Goal: Task Accomplishment & Management: Use online tool/utility

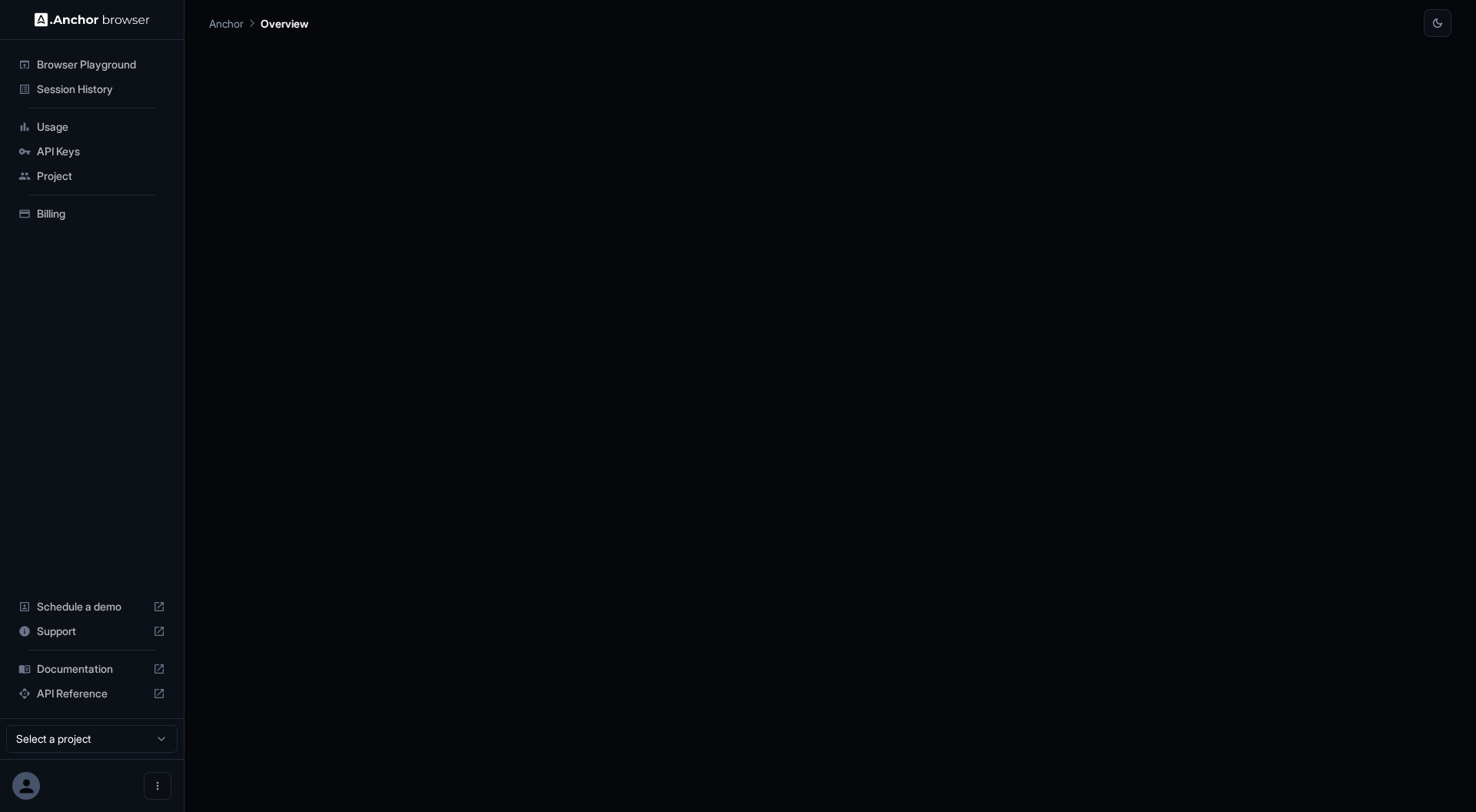
click at [82, 63] on span "Browser Playground" at bounding box center [102, 64] width 129 height 15
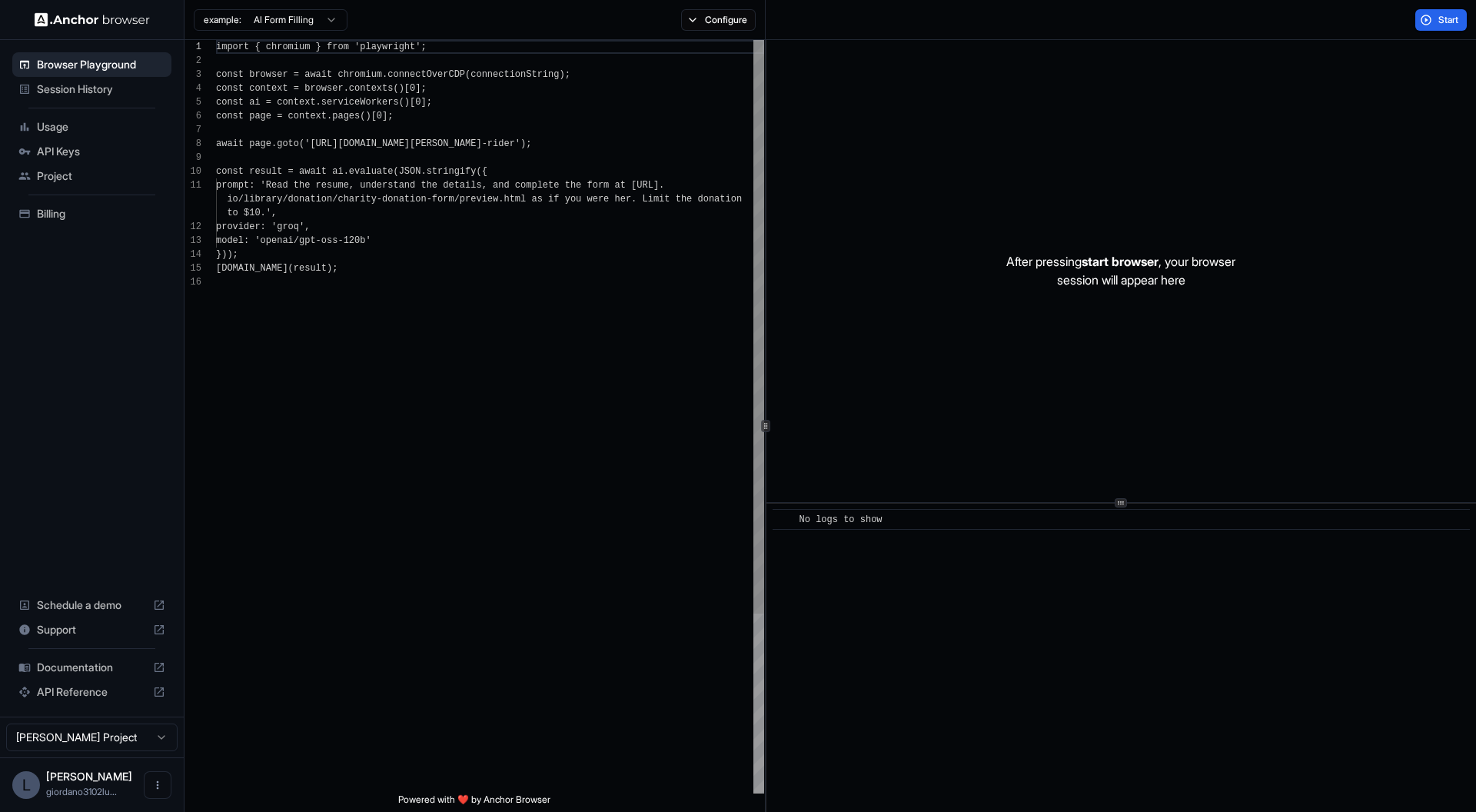
scroll to position [138, 0]
click at [1447, 22] on span "Start" at bounding box center [1449, 20] width 21 height 12
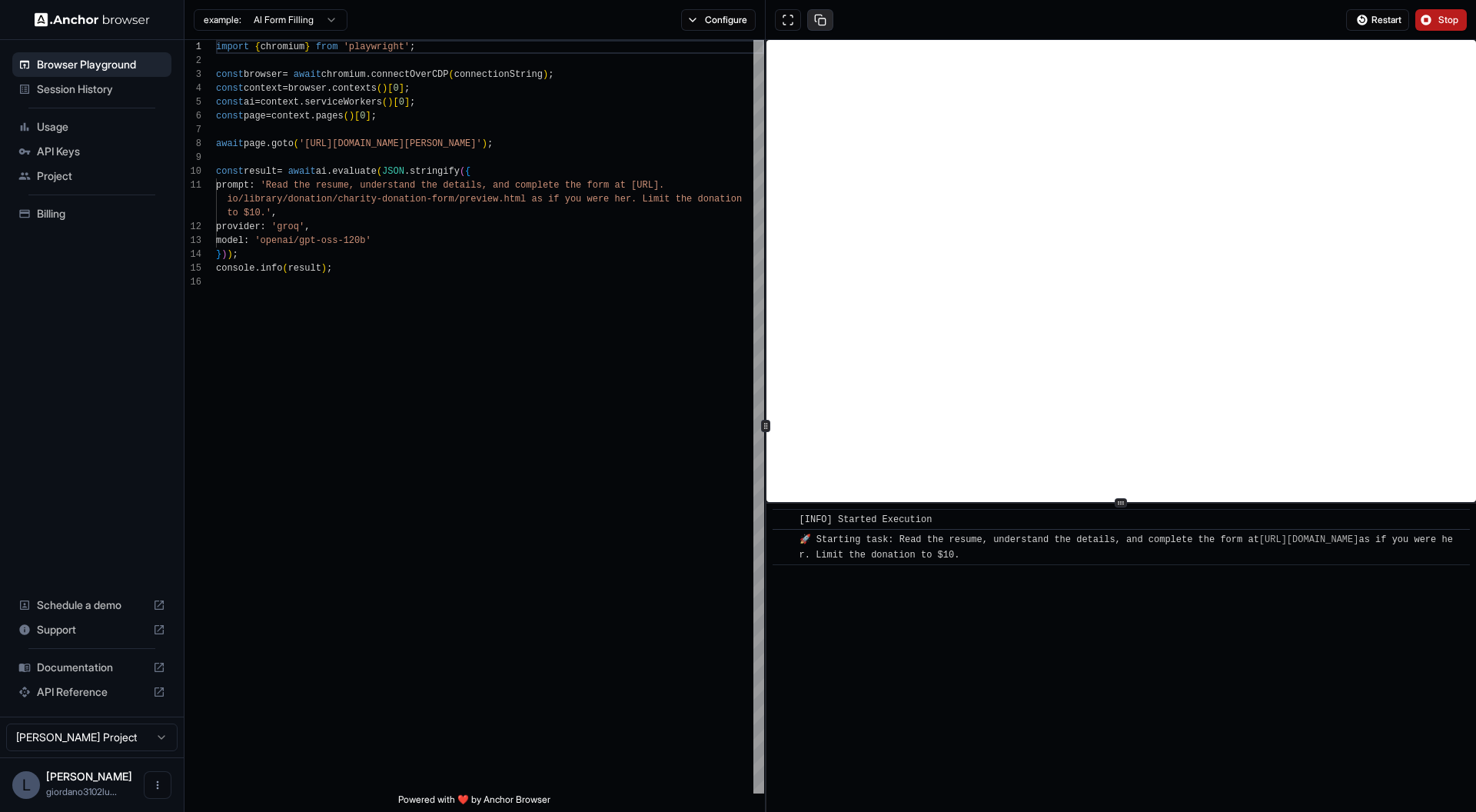
click at [821, 21] on button at bounding box center [821, 20] width 26 height 21
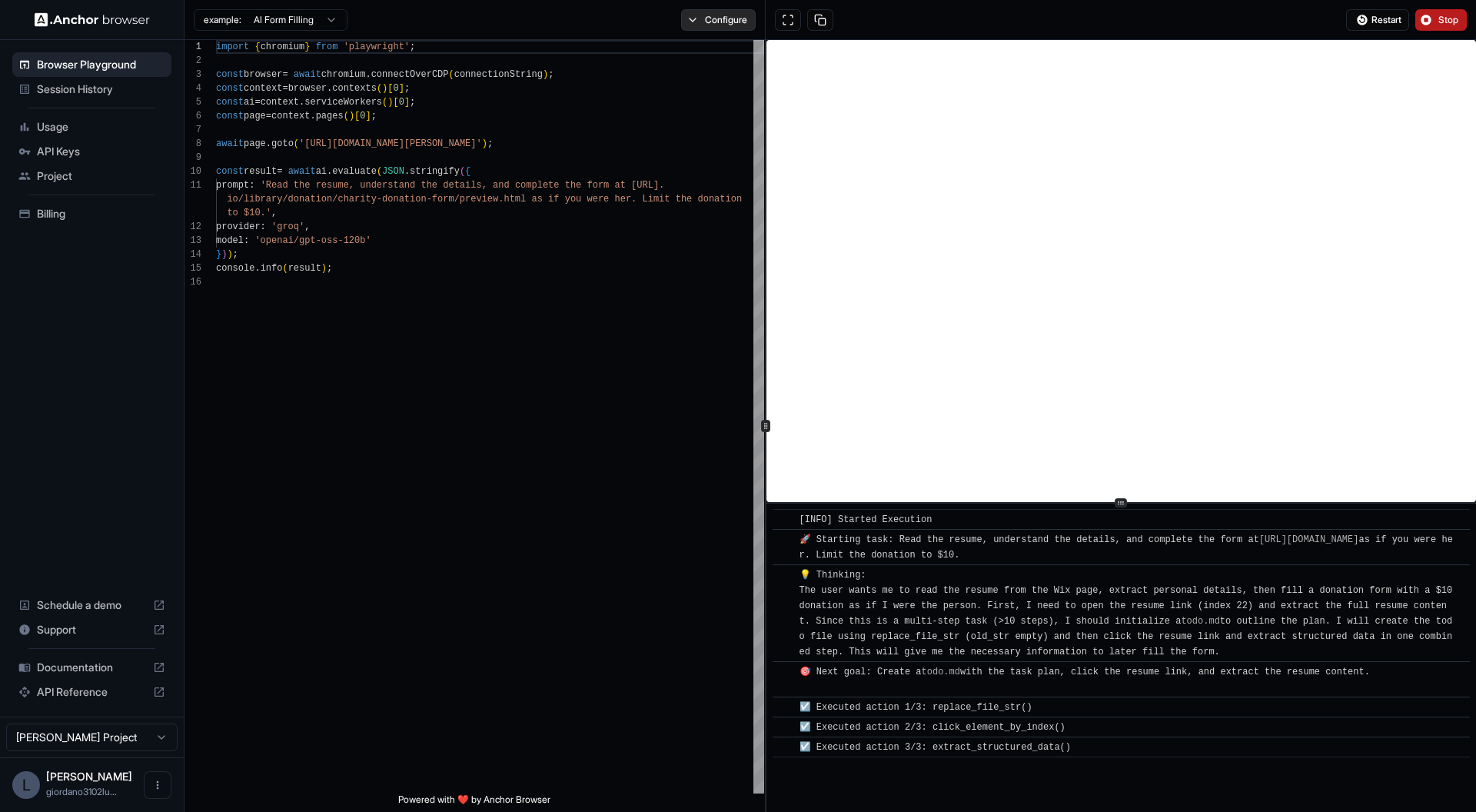
click at [713, 21] on button "Configure" at bounding box center [719, 20] width 75 height 21
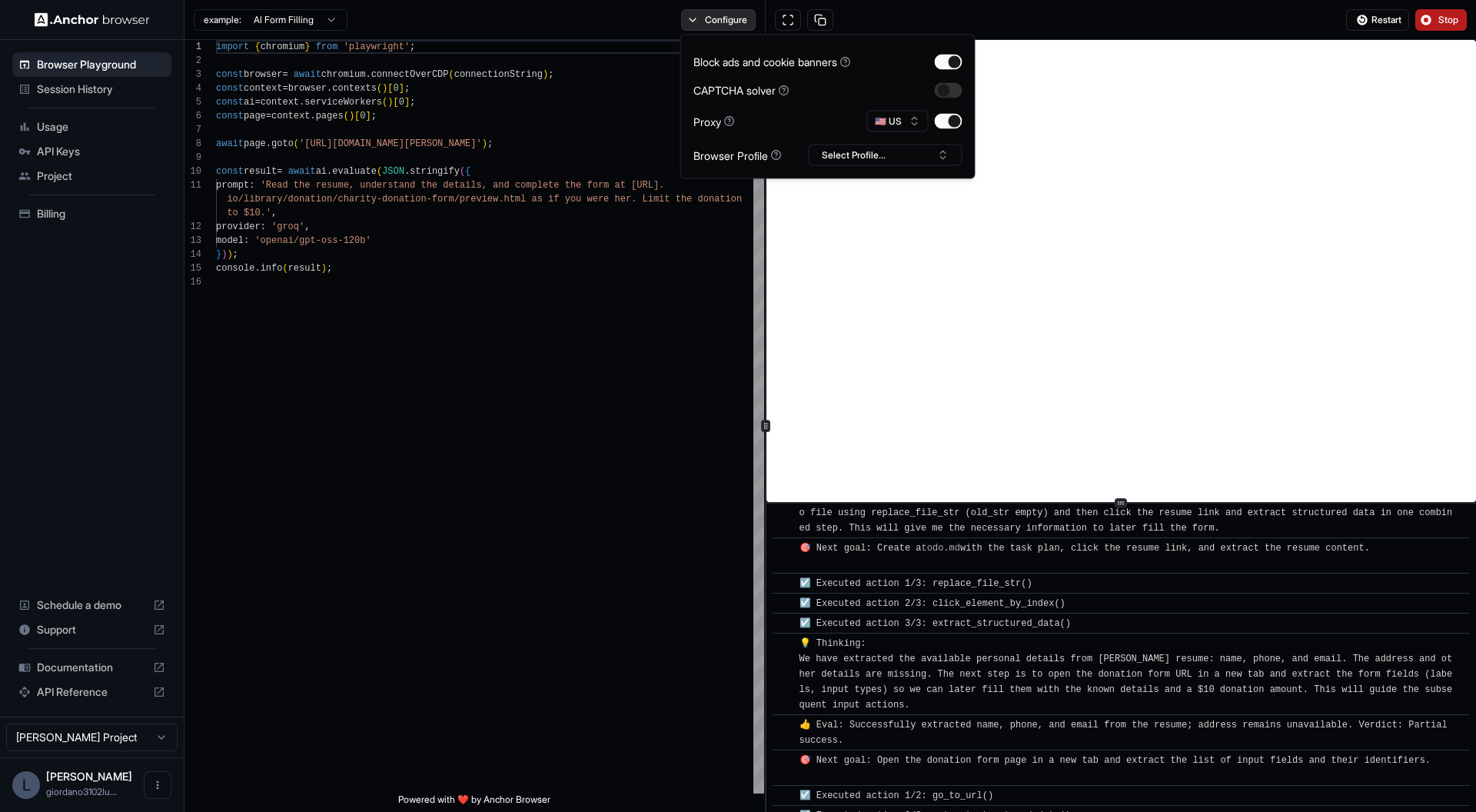
scroll to position [144, 0]
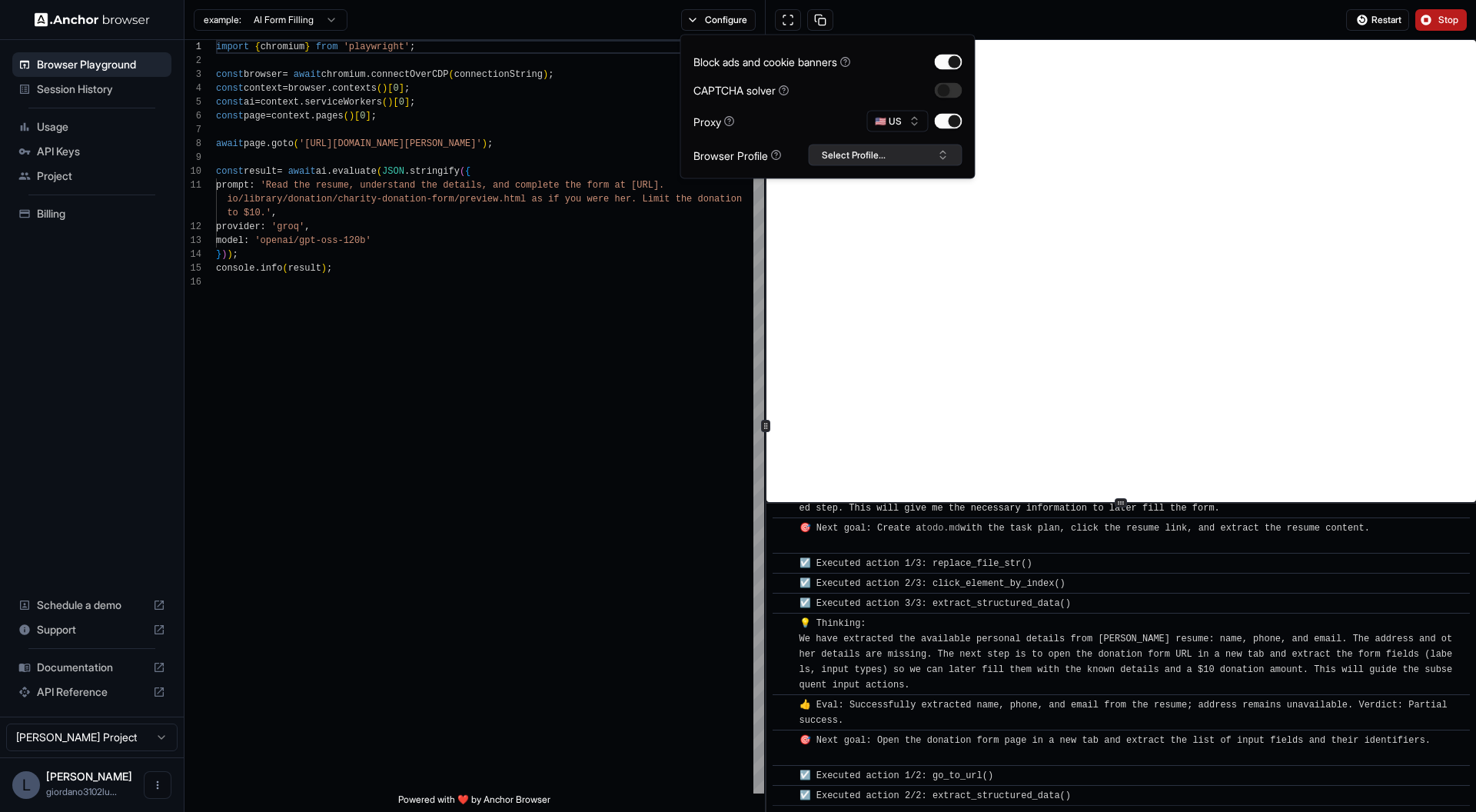
click at [878, 156] on button "Select Profile..." at bounding box center [885, 155] width 154 height 21
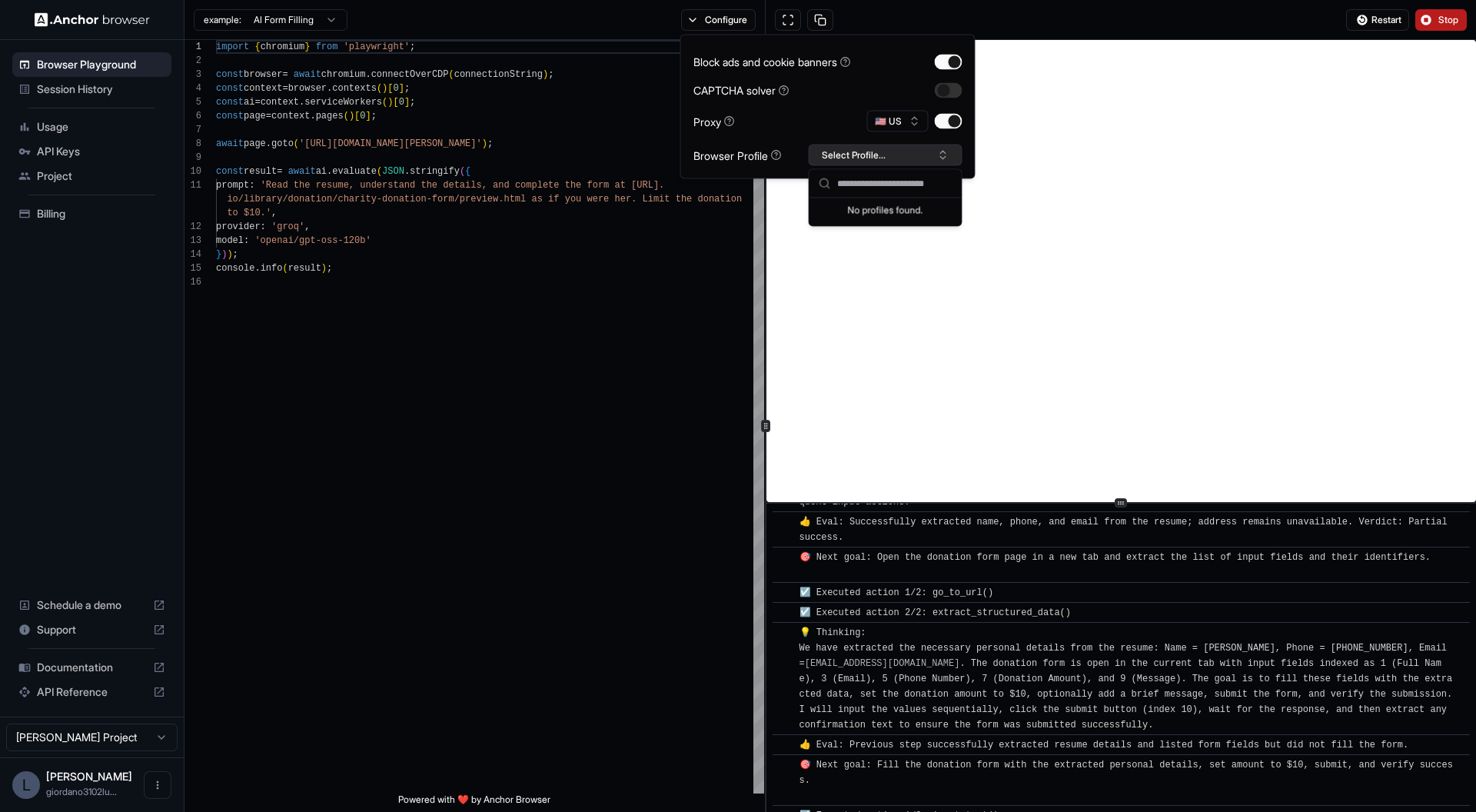
scroll to position [347, 0]
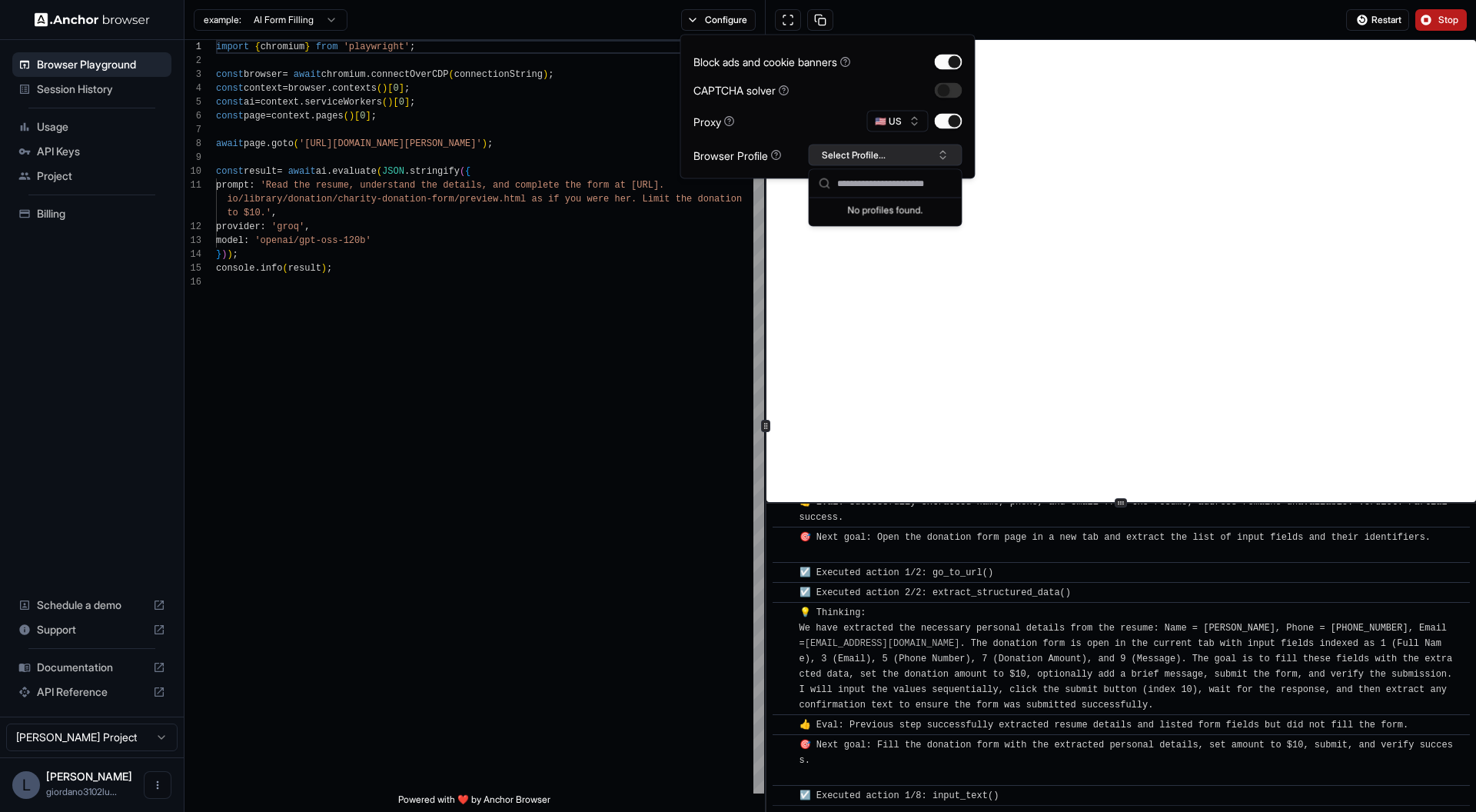
click at [878, 156] on button "Select Profile..." at bounding box center [885, 155] width 154 height 21
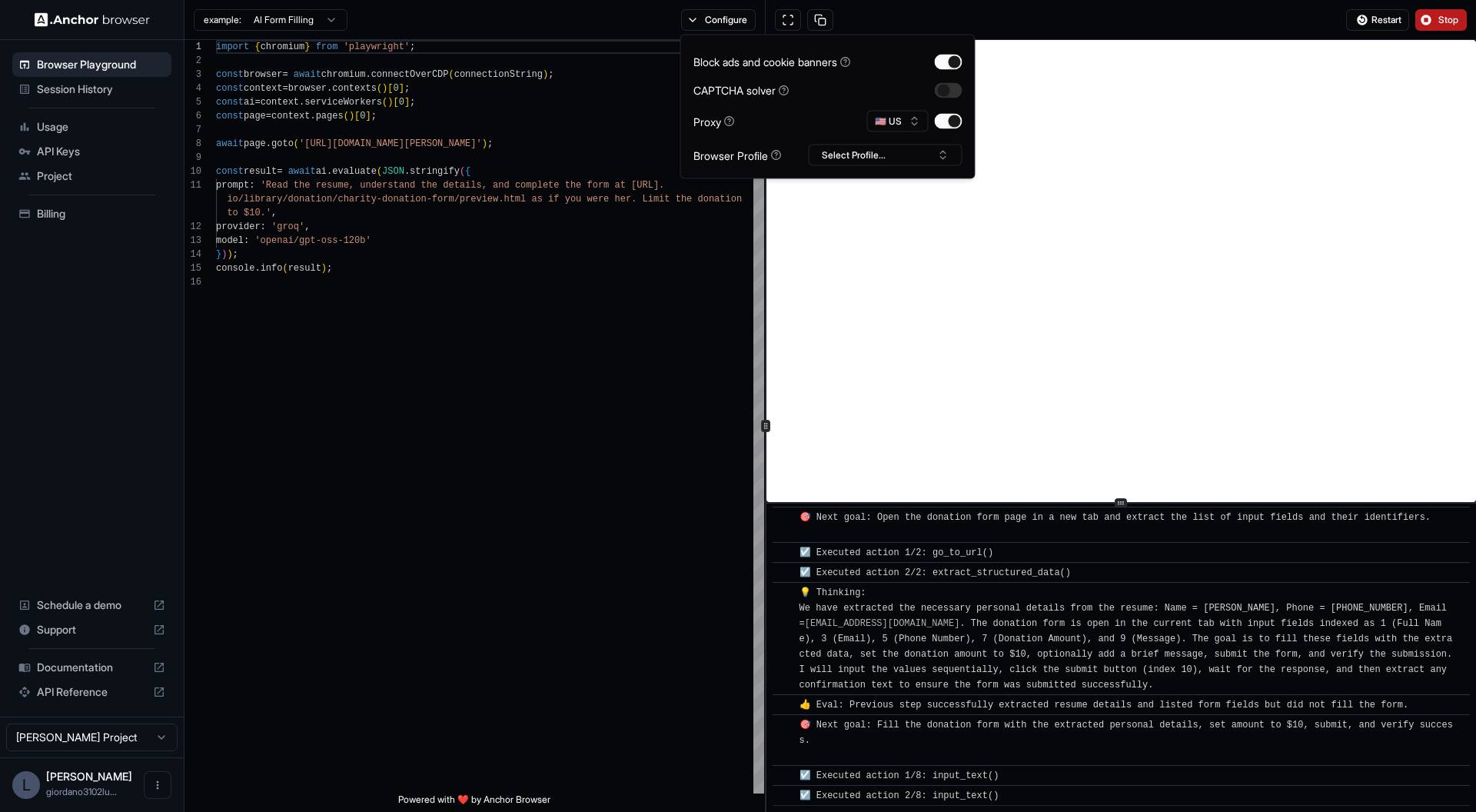
scroll to position [387, 0]
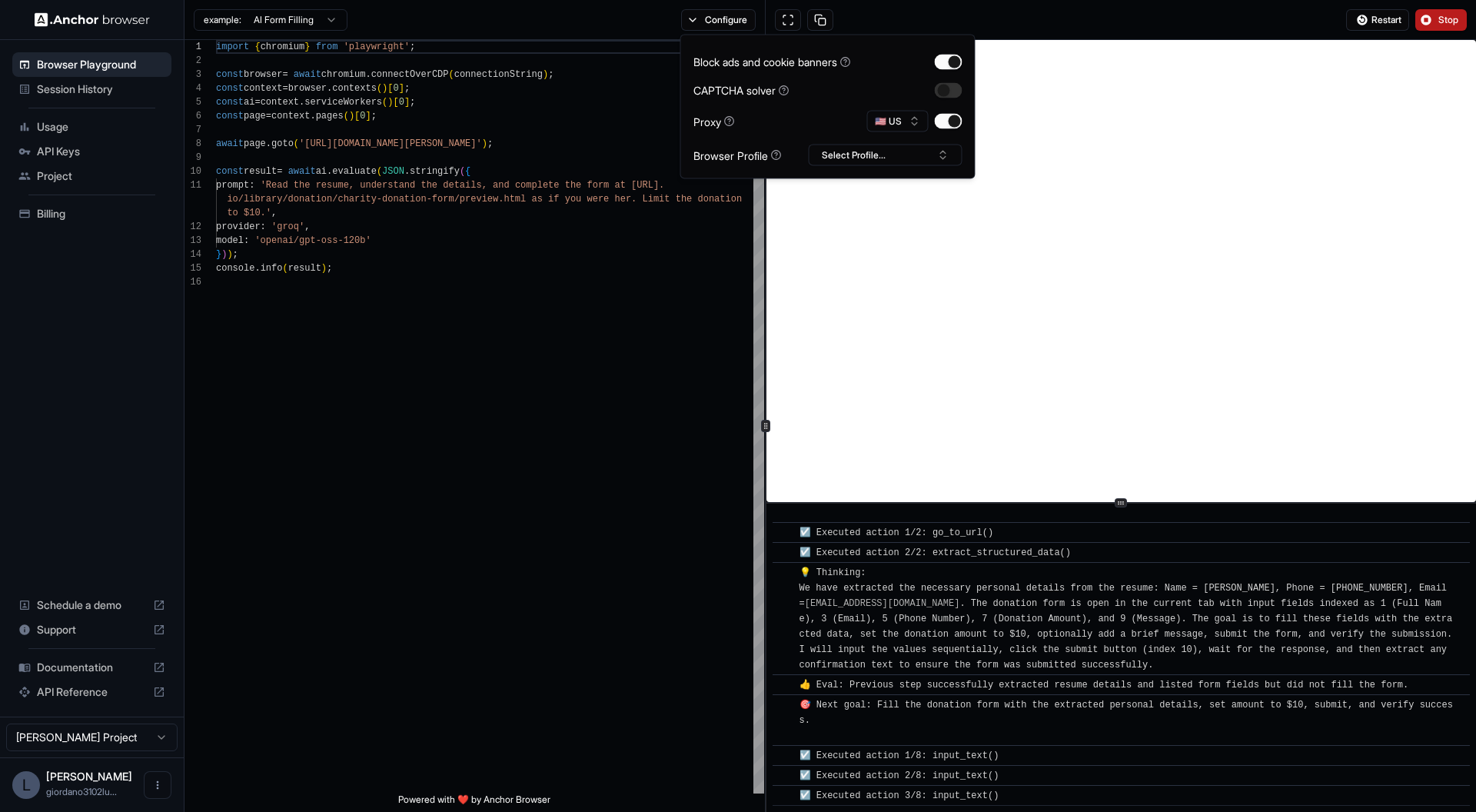
click at [931, 632] on span "💡 Thinking: We have extracted the necessary personal details from the resume: N…" at bounding box center [1128, 618] width 659 height 103
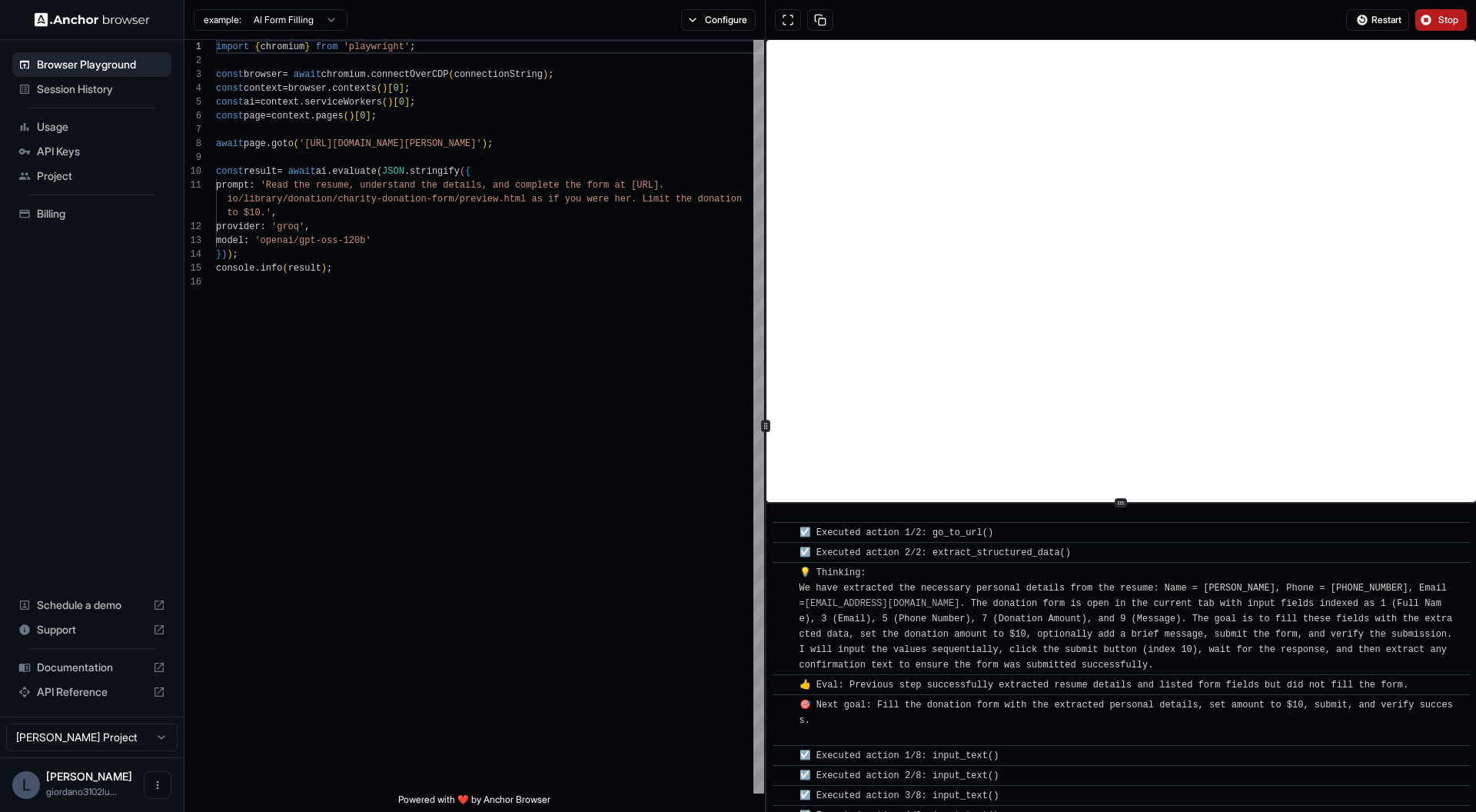
scroll to position [406, 0]
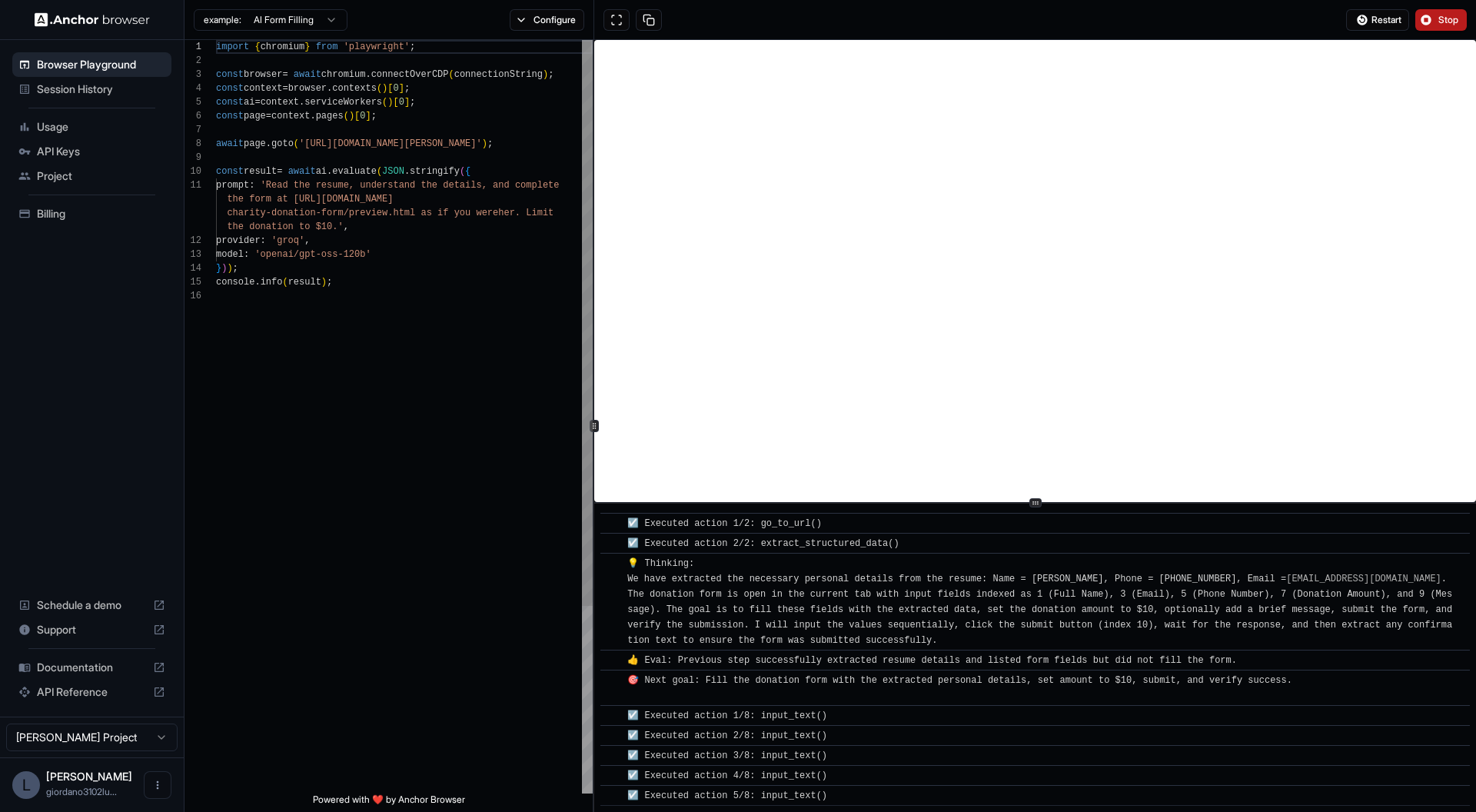
click at [598, 424] on icon at bounding box center [594, 426] width 7 height 7
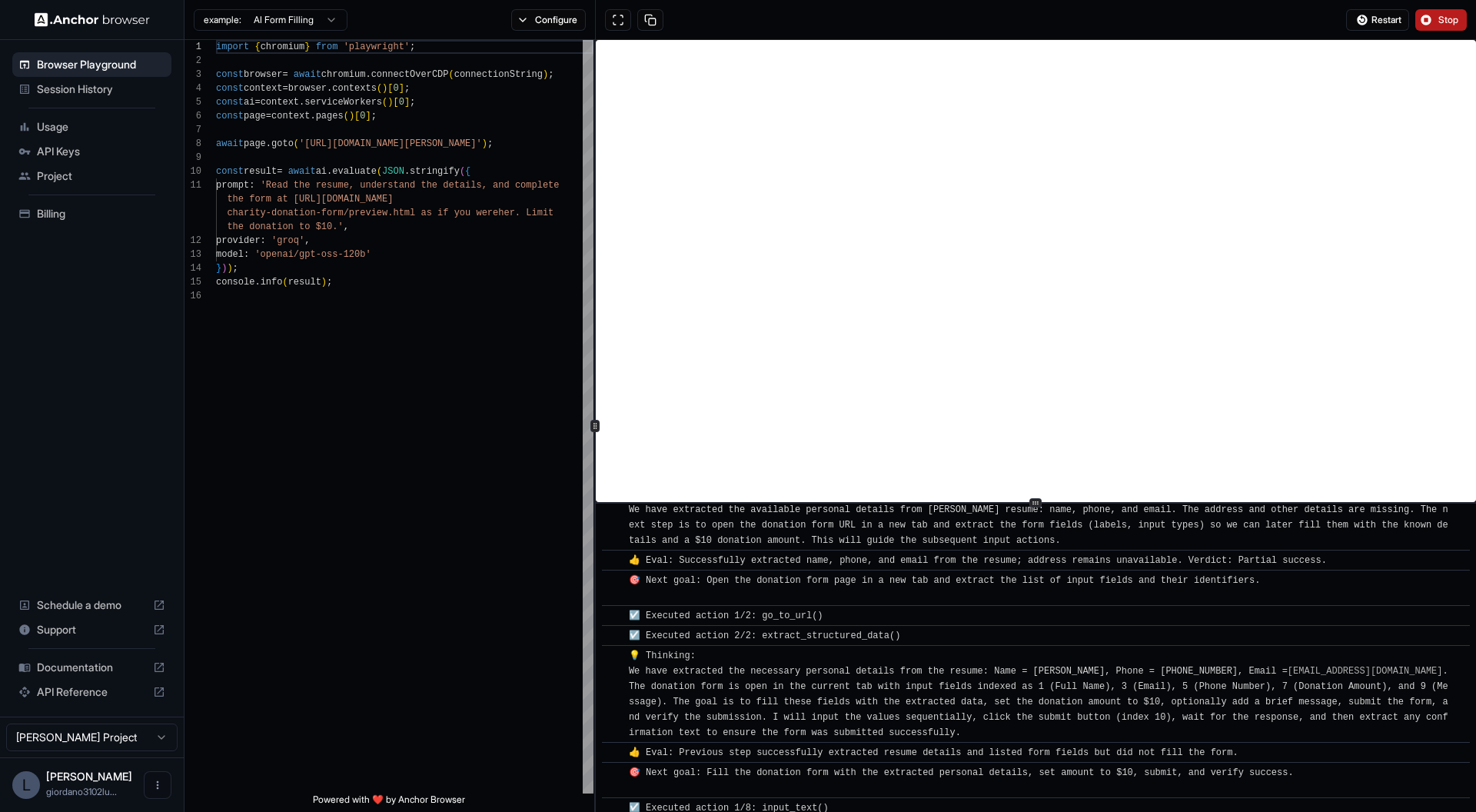
scroll to position [0, 0]
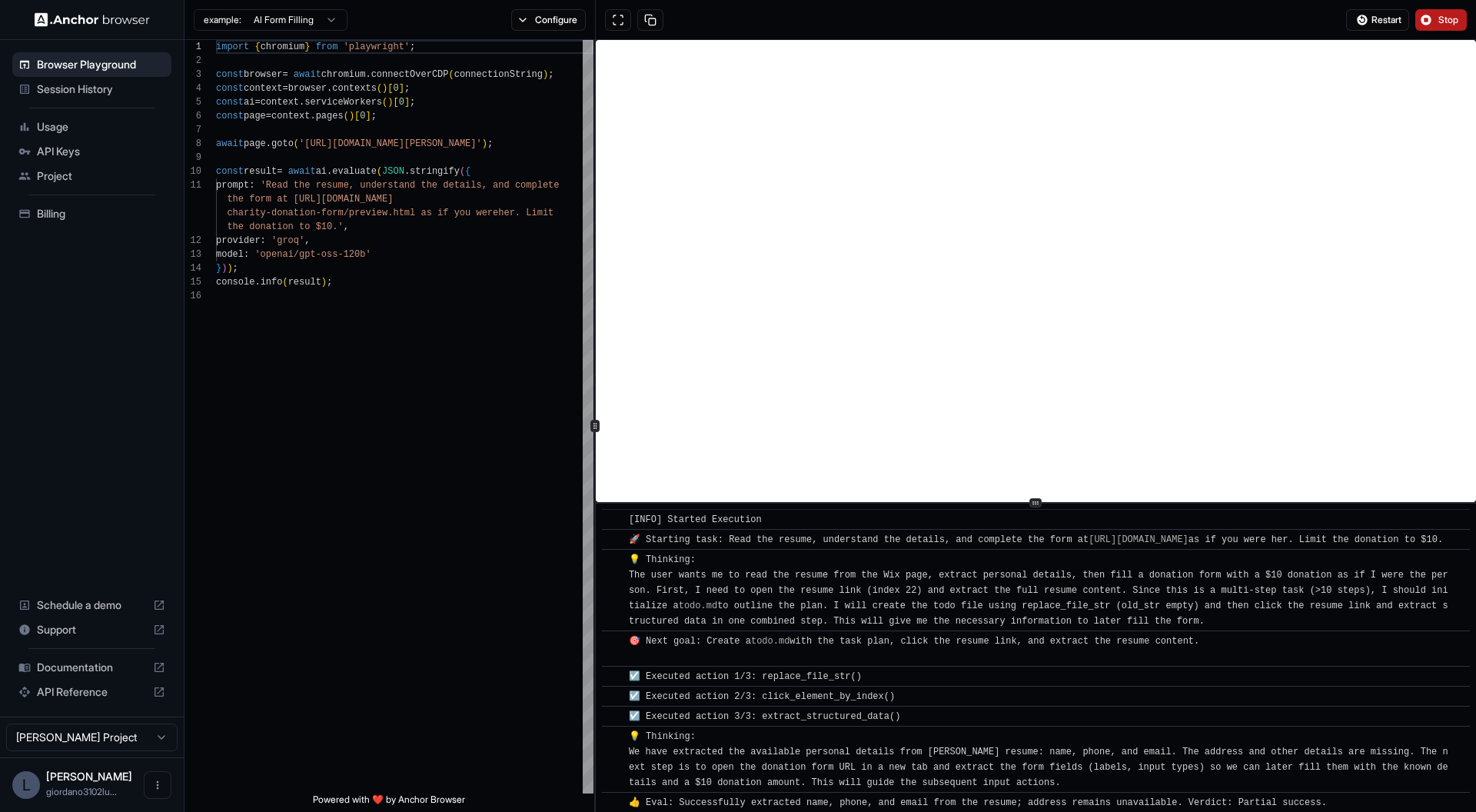
click at [1443, 28] on button "Stop" at bounding box center [1441, 20] width 51 height 21
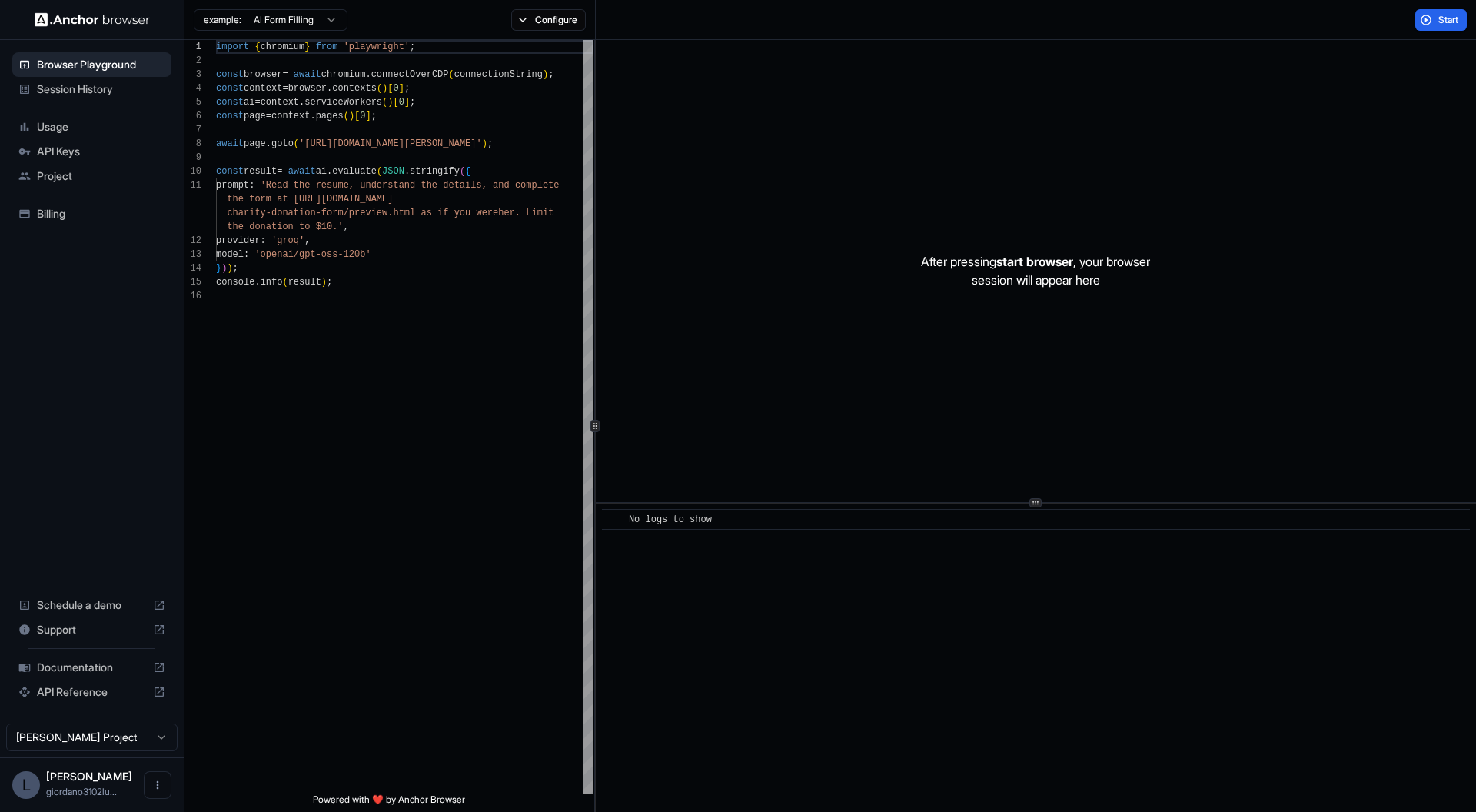
click at [76, 219] on span "Billing" at bounding box center [102, 213] width 129 height 15
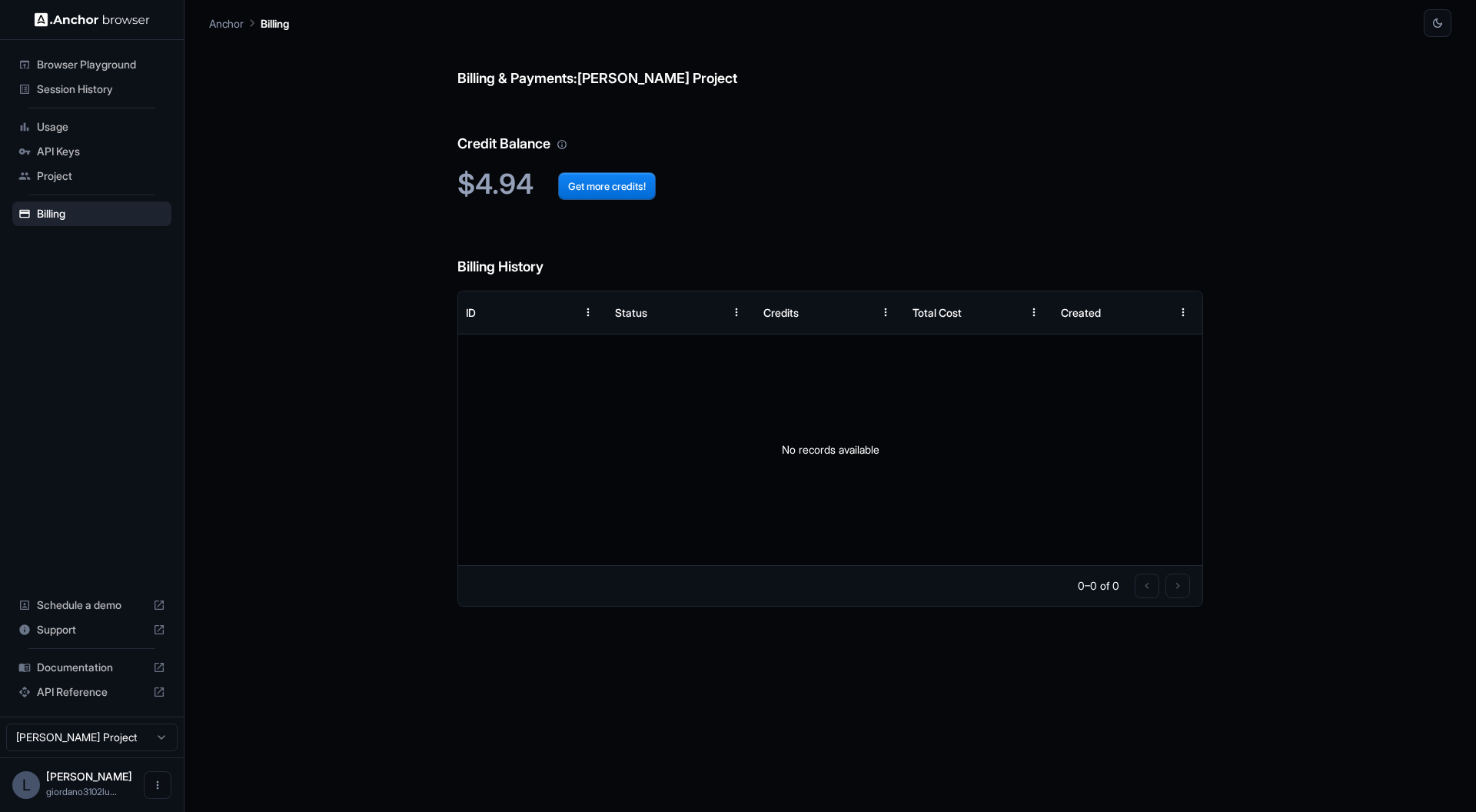
click at [55, 122] on span "Usage" at bounding box center [102, 127] width 129 height 15
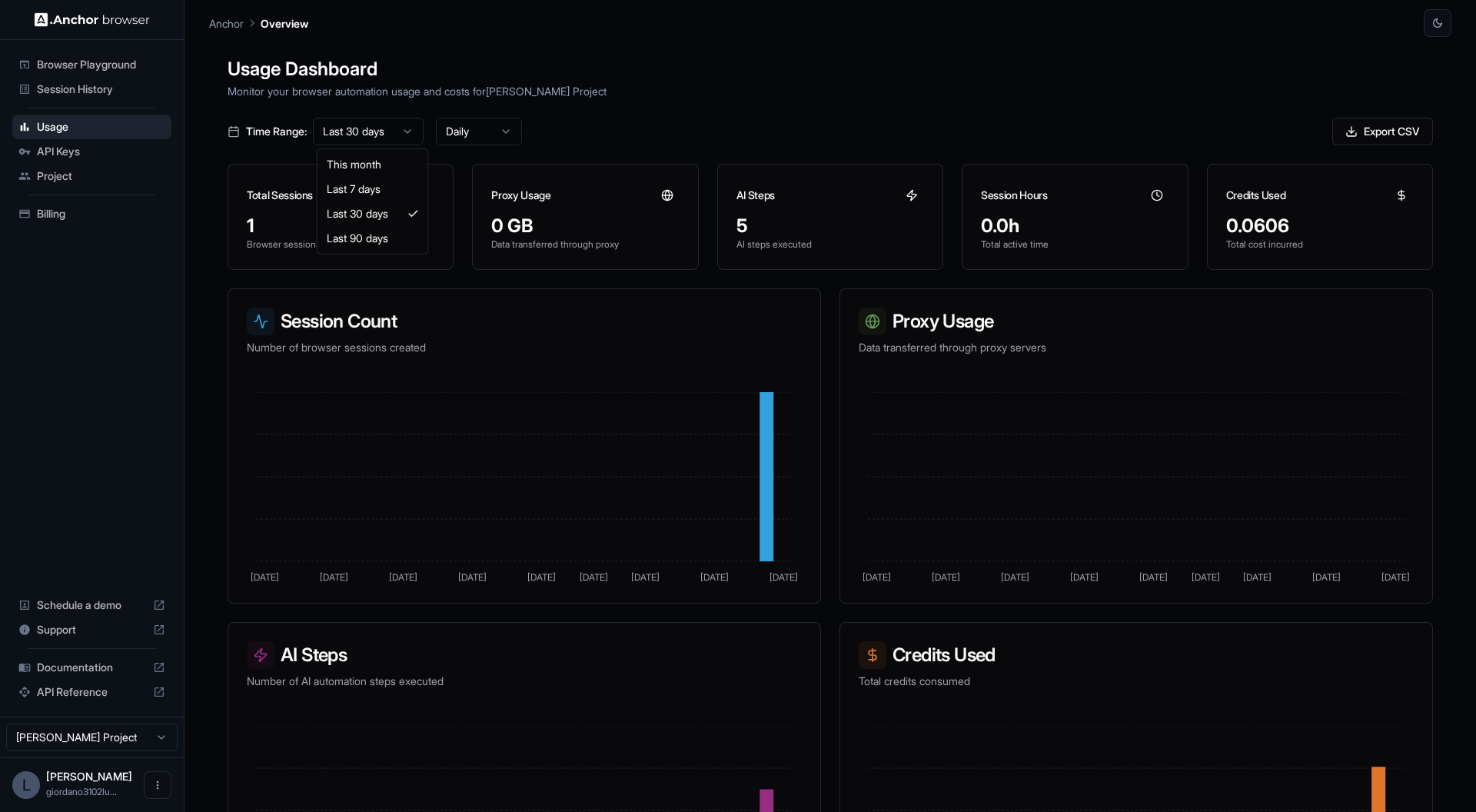
click at [397, 132] on html "Browser Playground Session History Usage API Keys Project Billing Schedule a de…" at bounding box center [738, 406] width 1476 height 812
click at [69, 149] on span "API Keys" at bounding box center [102, 151] width 129 height 15
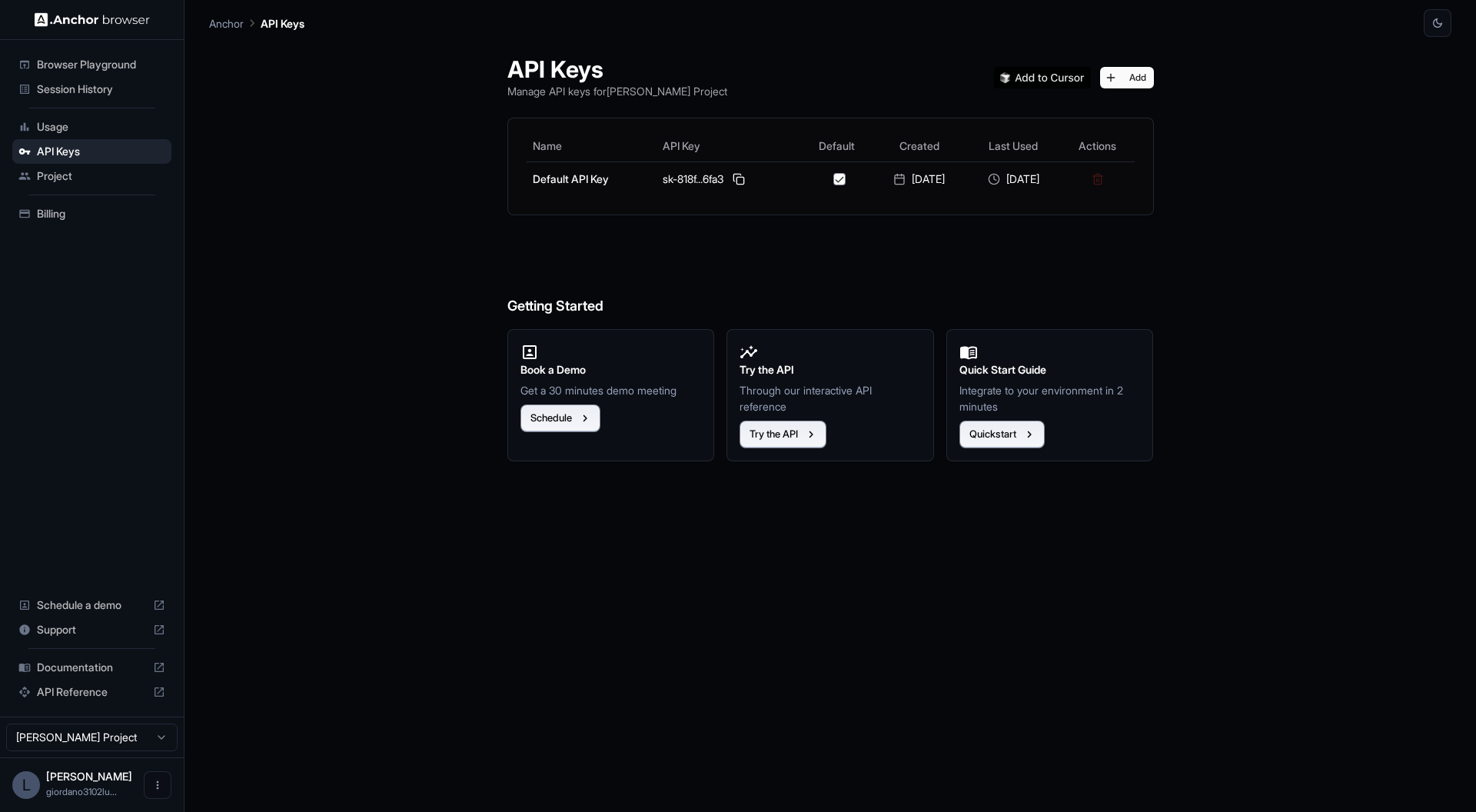
click at [81, 177] on span "Project" at bounding box center [102, 176] width 129 height 15
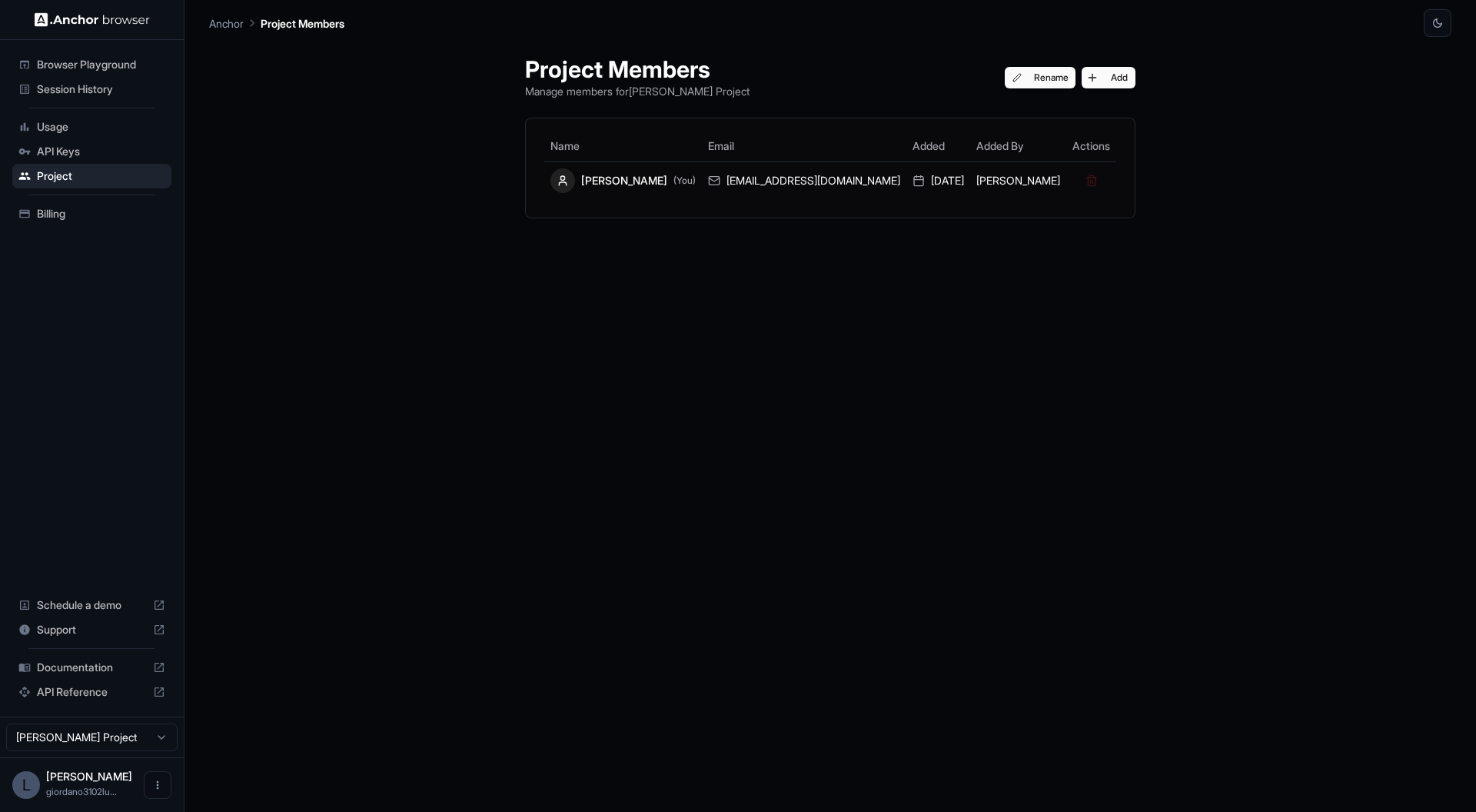
click at [63, 221] on div "Billing" at bounding box center [91, 213] width 159 height 24
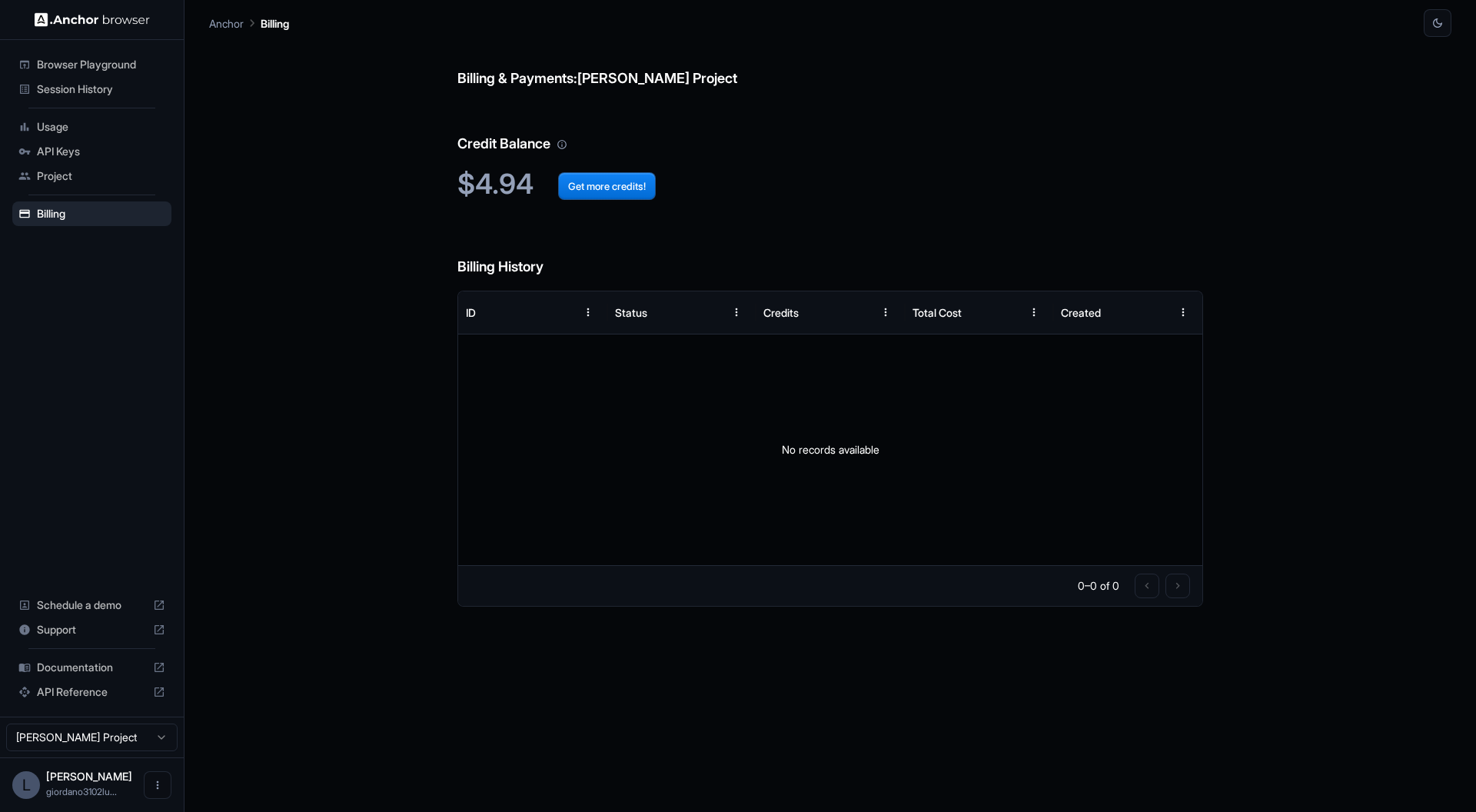
click at [86, 94] on span "Session History" at bounding box center [102, 89] width 129 height 15
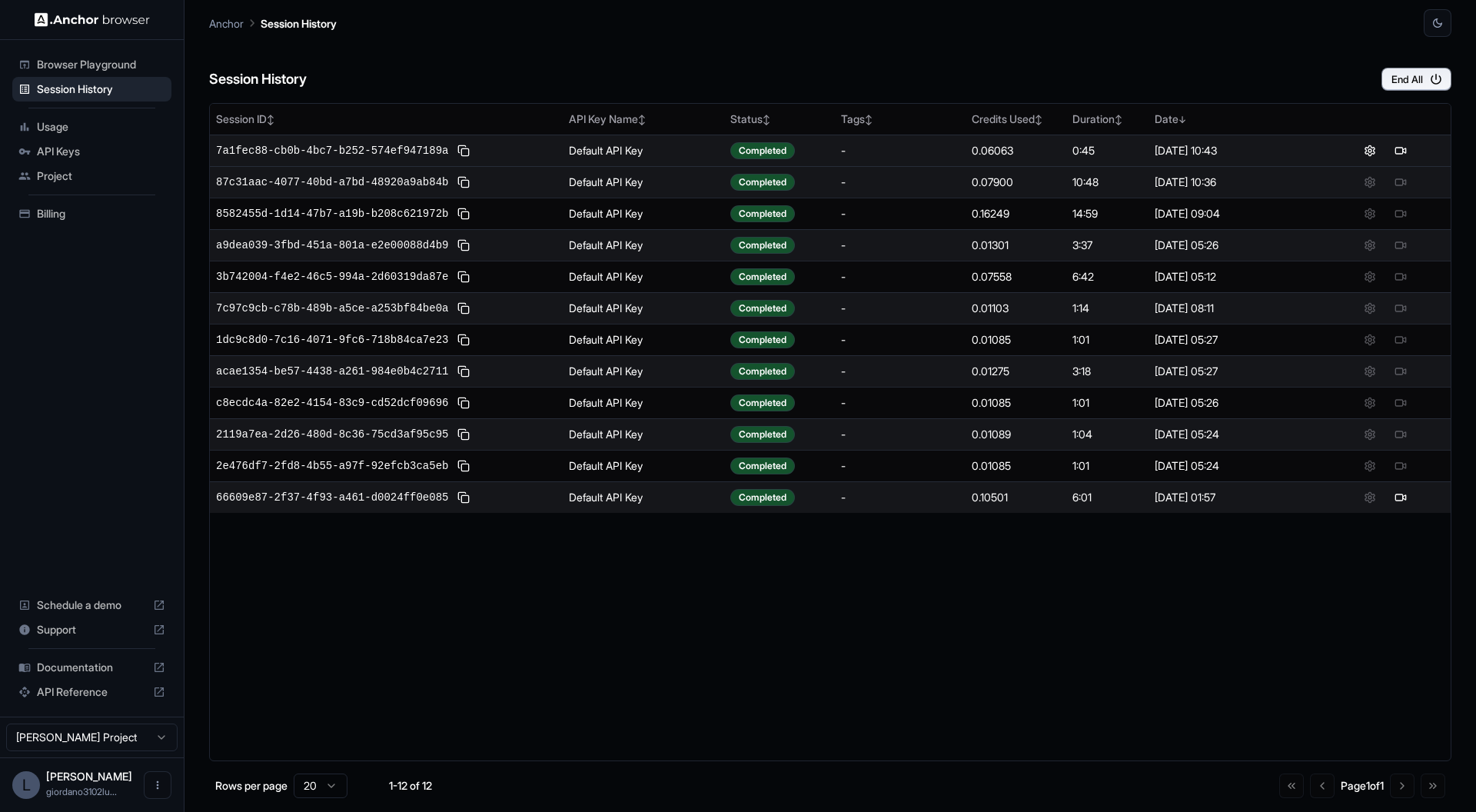
click at [924, 149] on div "-" at bounding box center [900, 150] width 118 height 15
click at [1398, 149] on button at bounding box center [1400, 151] width 19 height 19
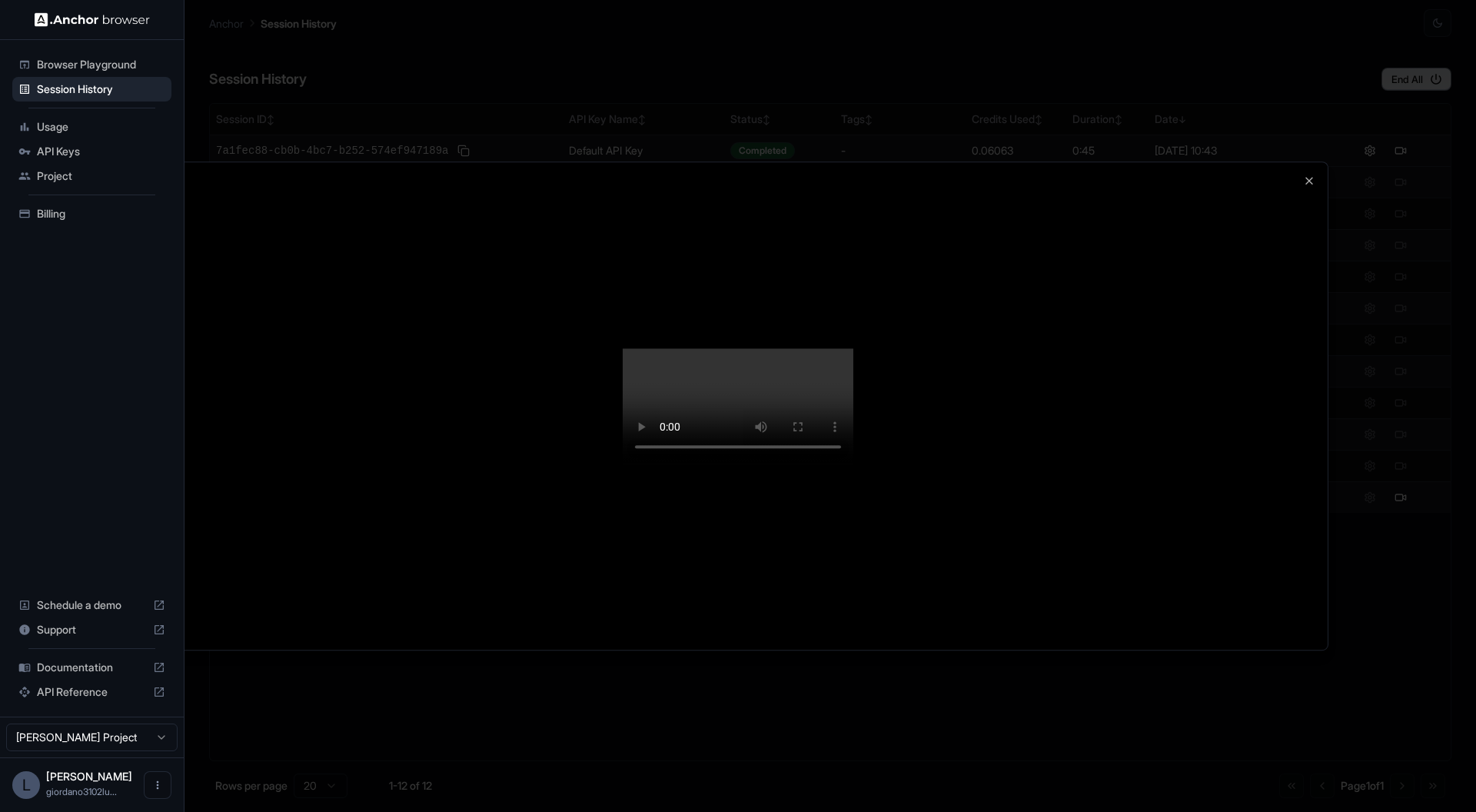
click at [1398, 149] on div at bounding box center [738, 406] width 1476 height 812
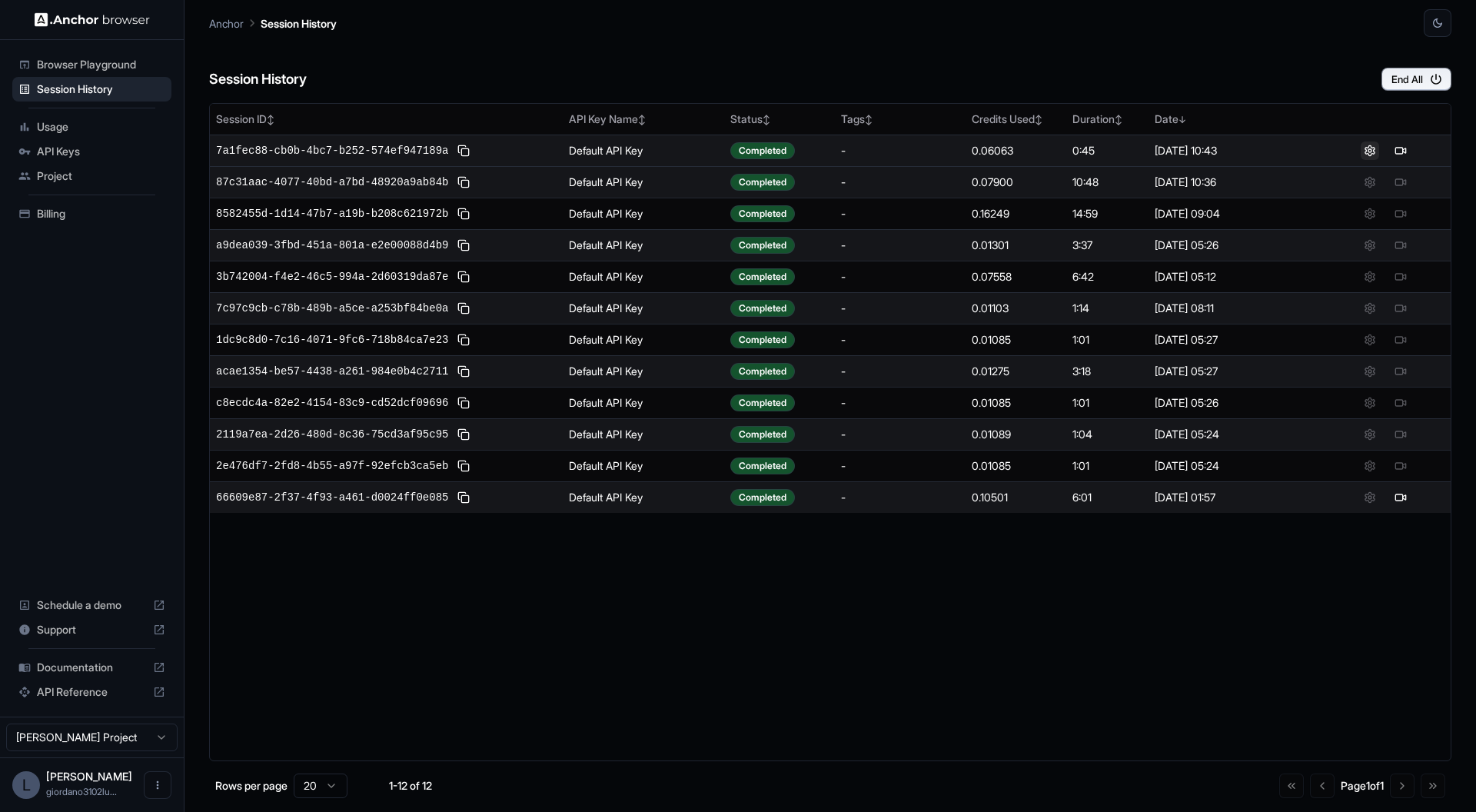
click at [1368, 151] on button at bounding box center [1370, 151] width 19 height 19
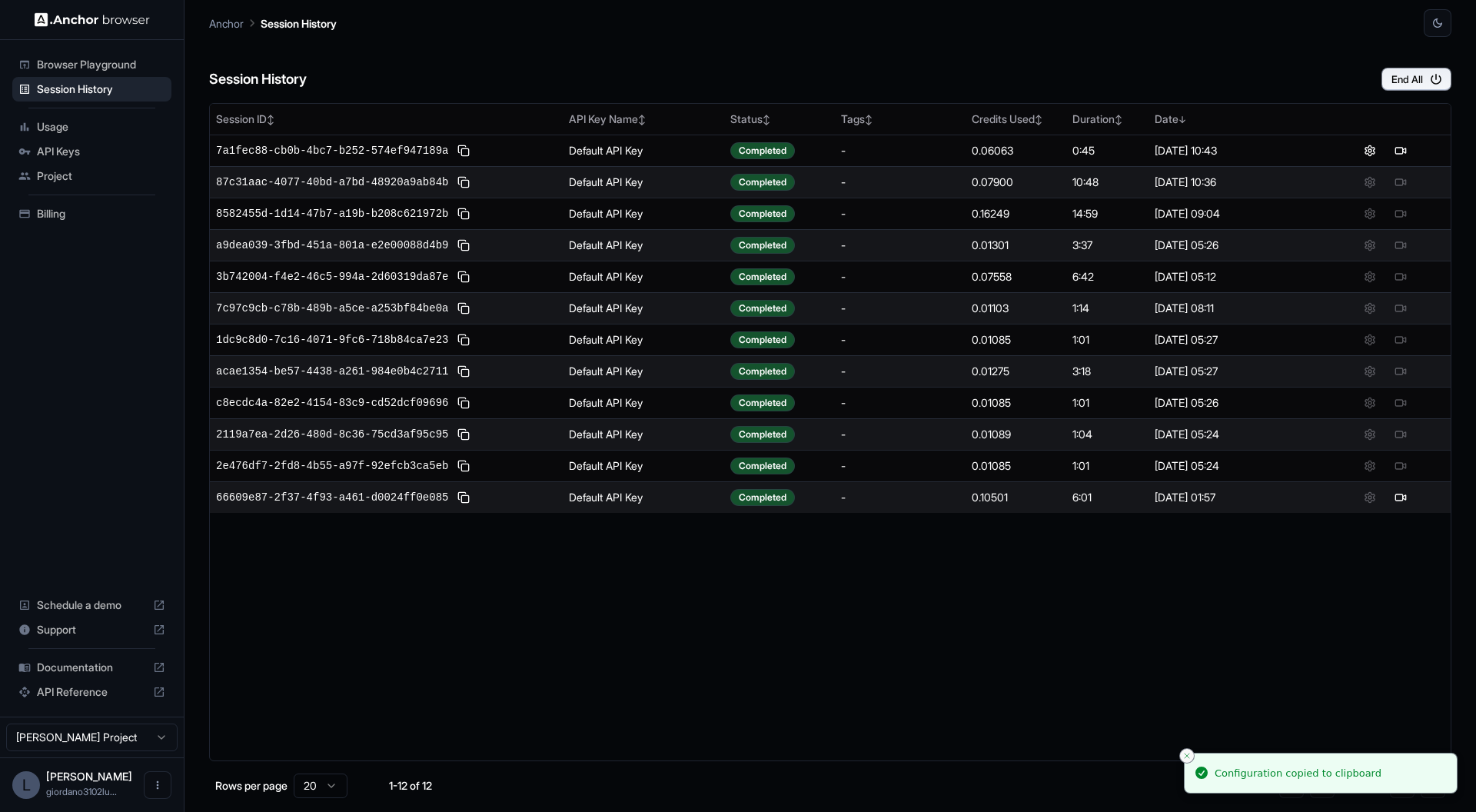
click at [1189, 759] on icon "Close toast" at bounding box center [1187, 756] width 9 height 9
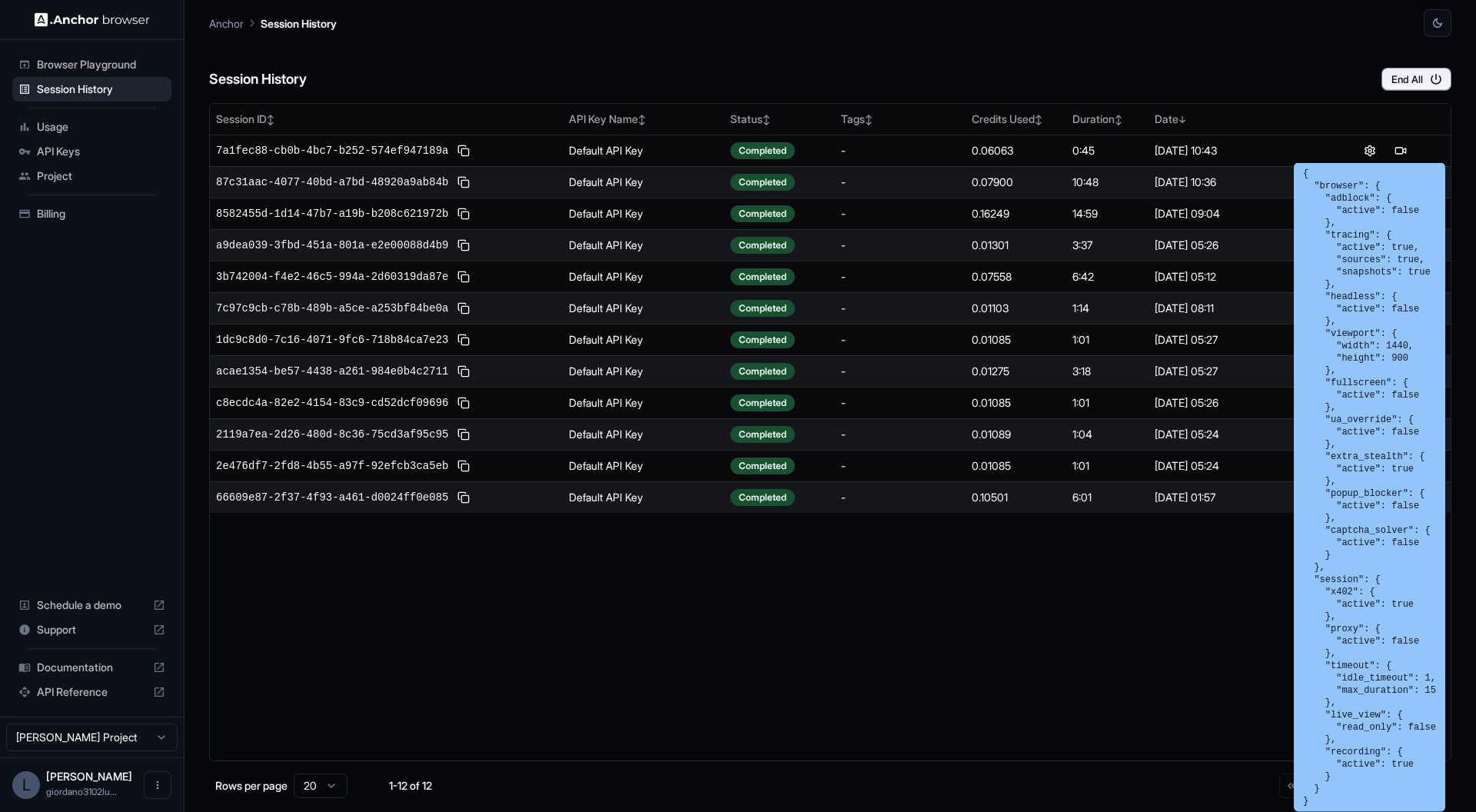
click at [1093, 642] on div "Session ID ↕ API Key Name ↕ Status ↕ Tags ↕ Credits Used ↕ Duration ↕ Date ↓ 7a…" at bounding box center [830, 432] width 1242 height 658
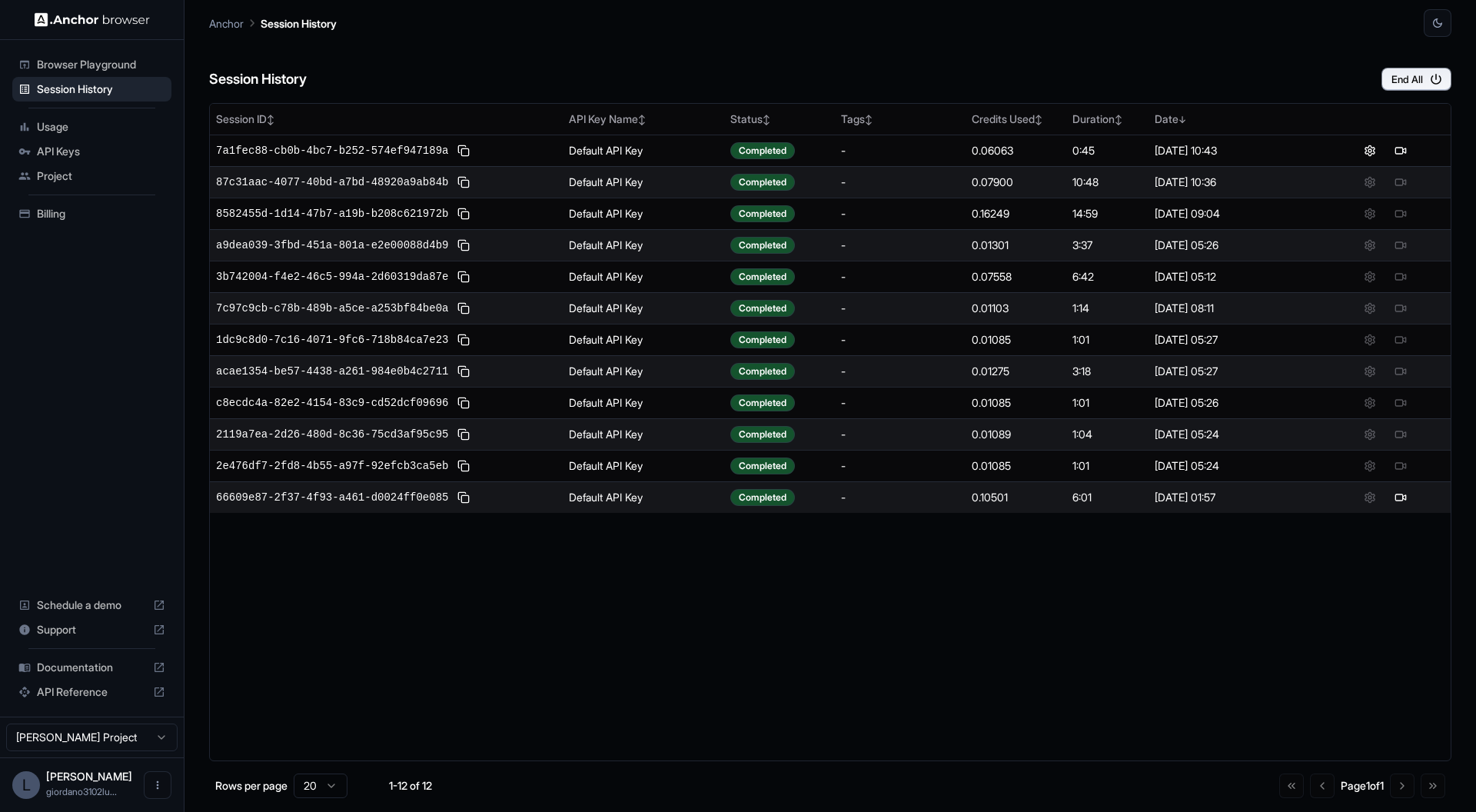
click at [67, 122] on span "Usage" at bounding box center [102, 127] width 129 height 15
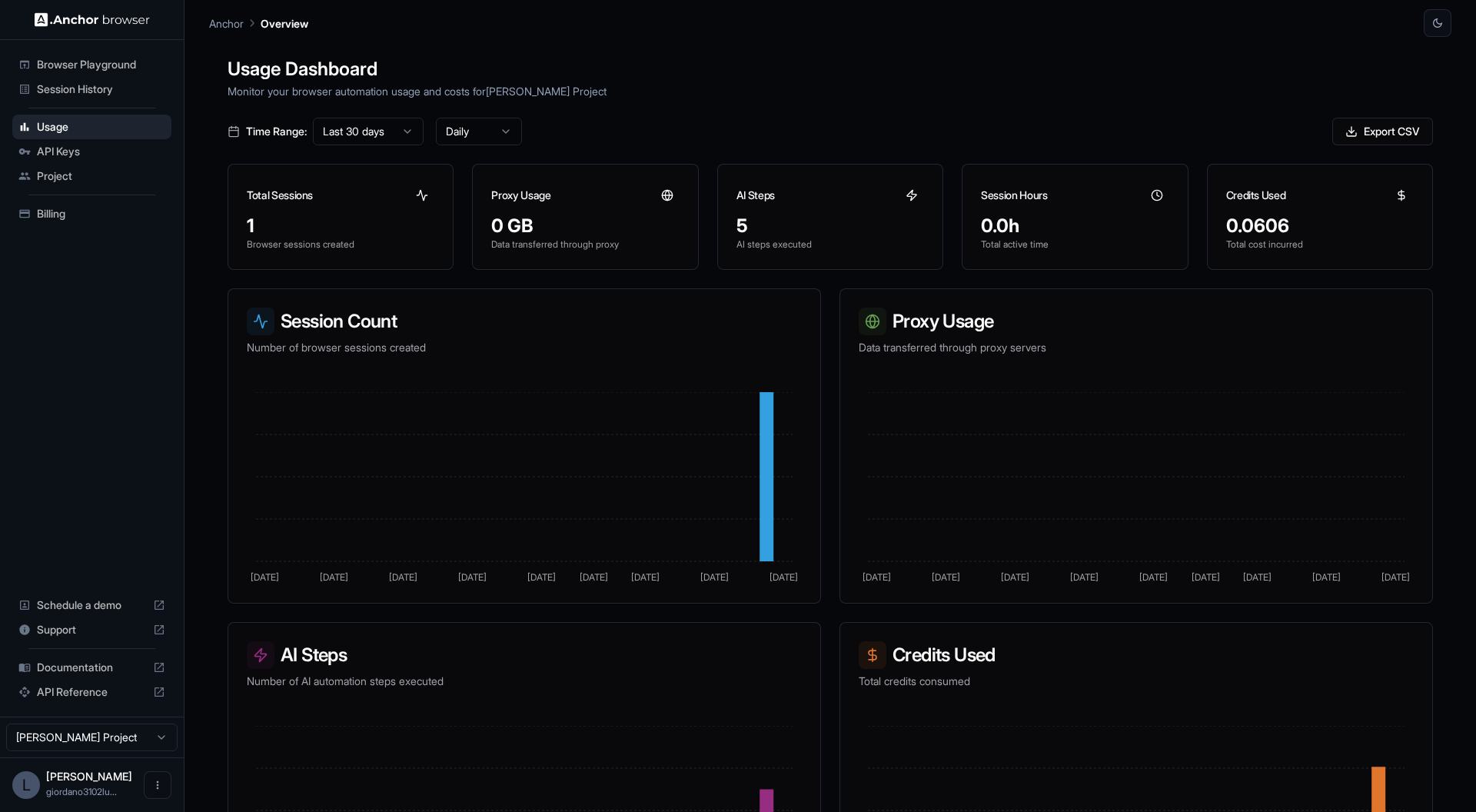
click at [50, 76] on li "Session History" at bounding box center [91, 89] width 159 height 24
click at [50, 73] on div "Browser Playground" at bounding box center [91, 64] width 159 height 24
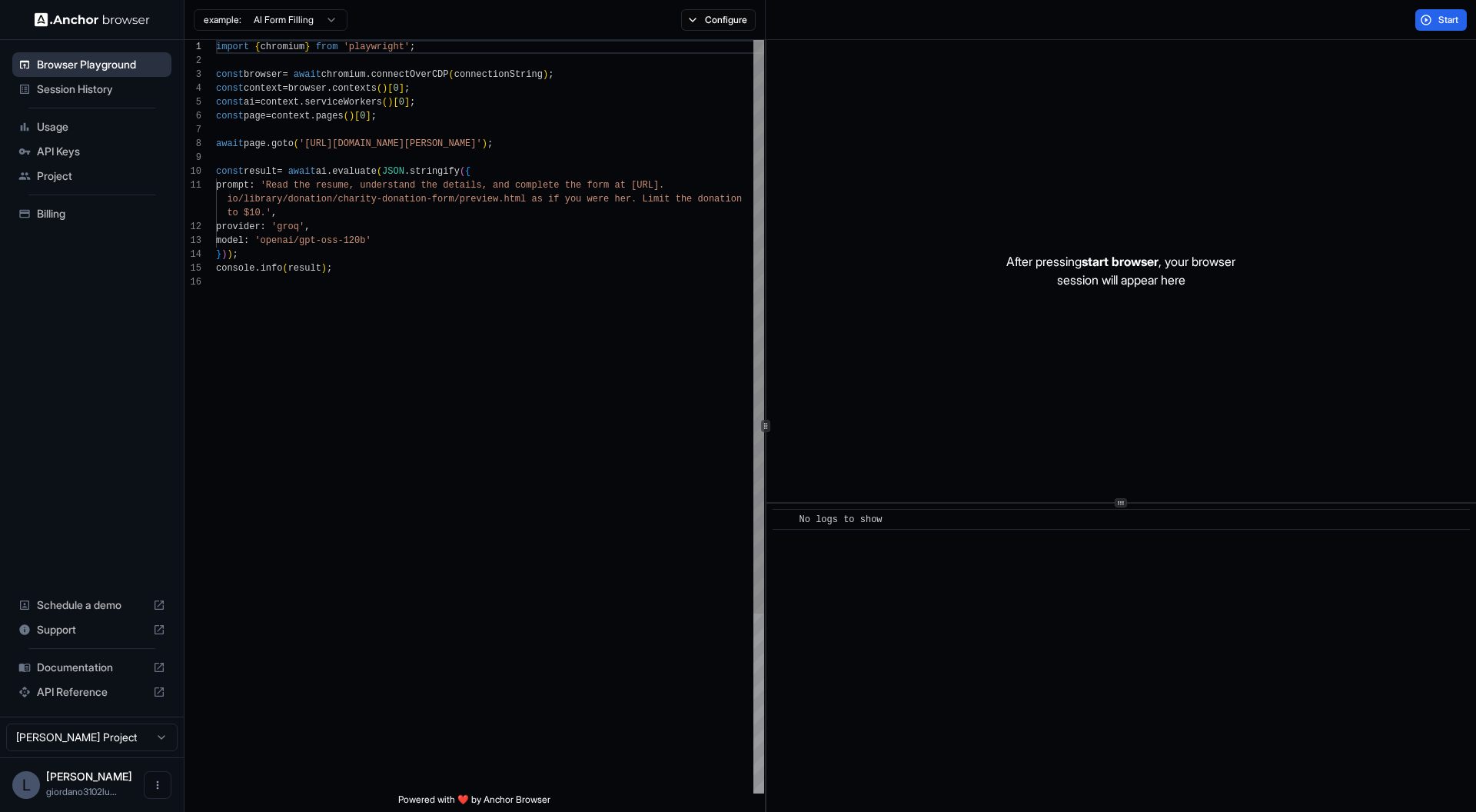
scroll to position [138, 0]
click at [47, 93] on span "Session History" at bounding box center [102, 89] width 129 height 15
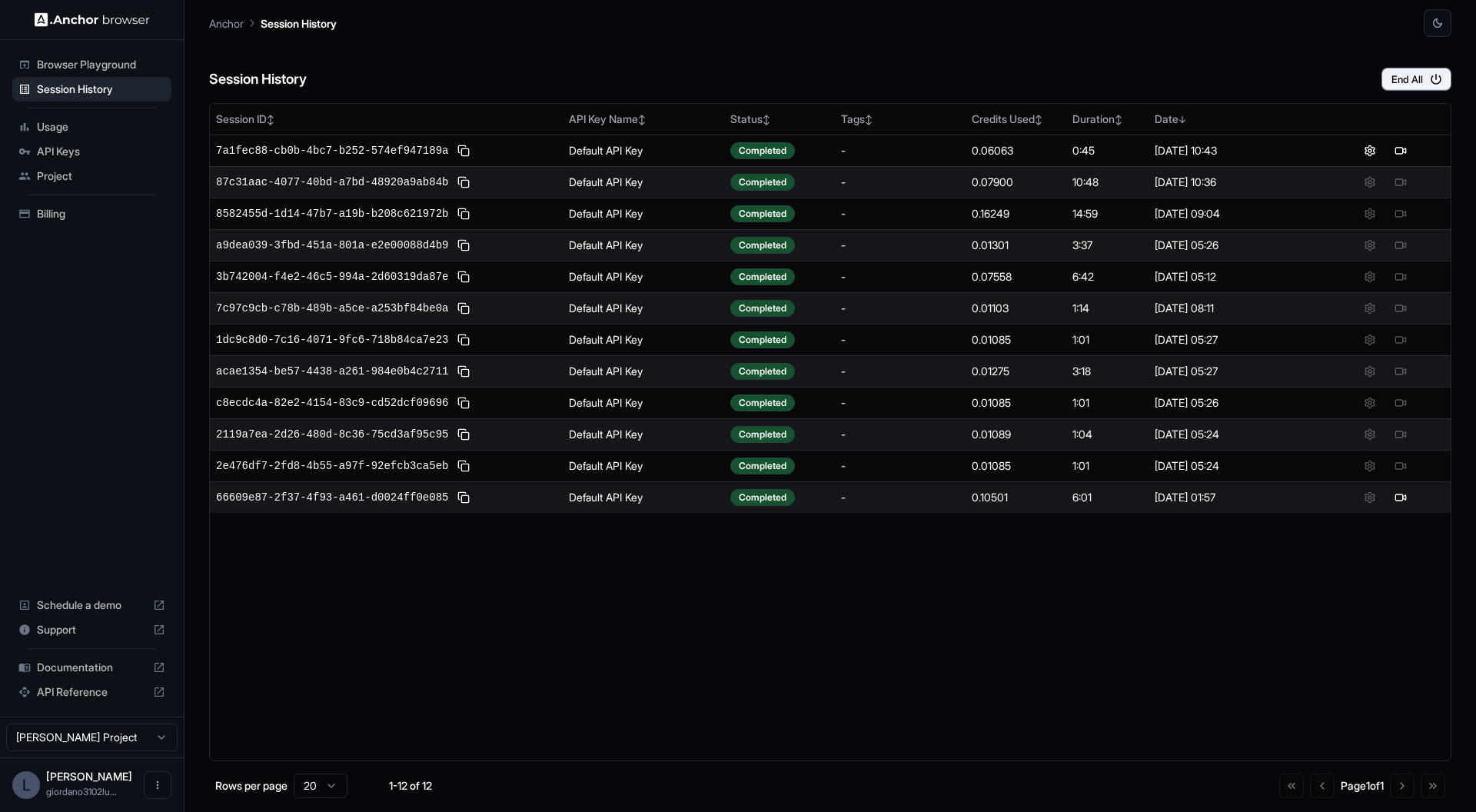
click at [88, 125] on span "Usage" at bounding box center [102, 127] width 129 height 15
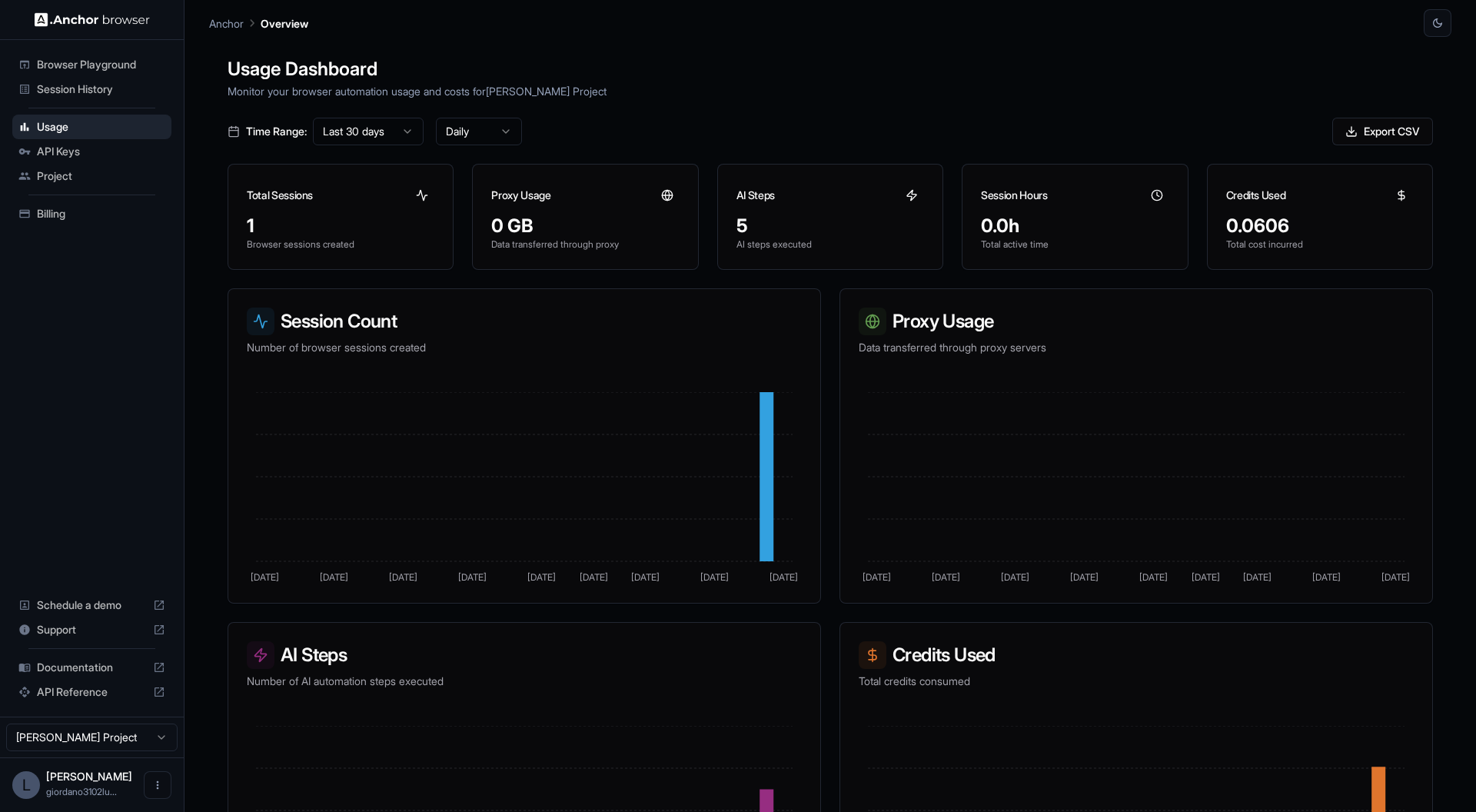
click at [90, 146] on span "API Keys" at bounding box center [102, 151] width 129 height 15
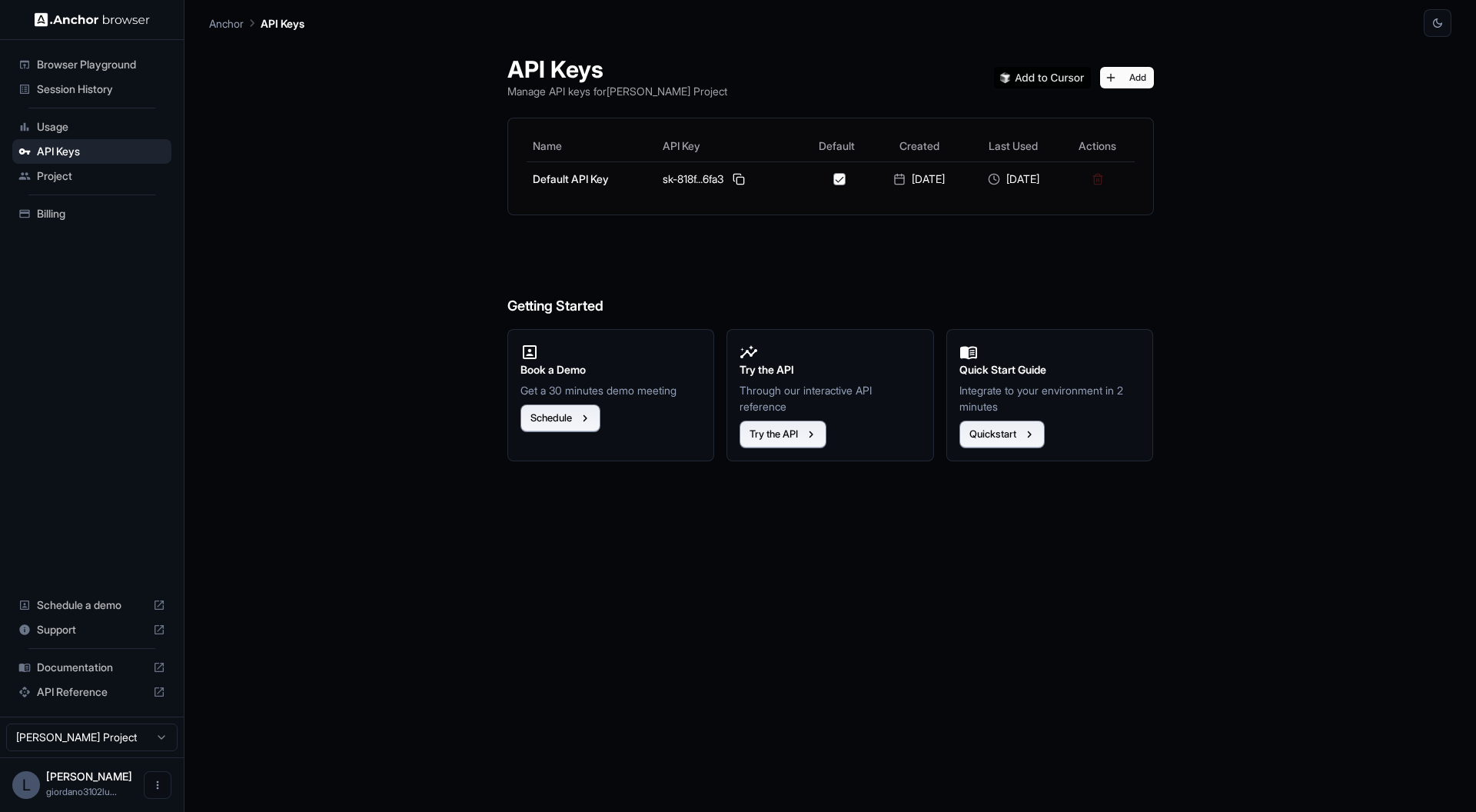
click at [231, 206] on div "API Keys Manage API keys for Lucas Giordano Project Add Name API Key Default Cr…" at bounding box center [830, 424] width 1242 height 775
